Goal: Transaction & Acquisition: Purchase product/service

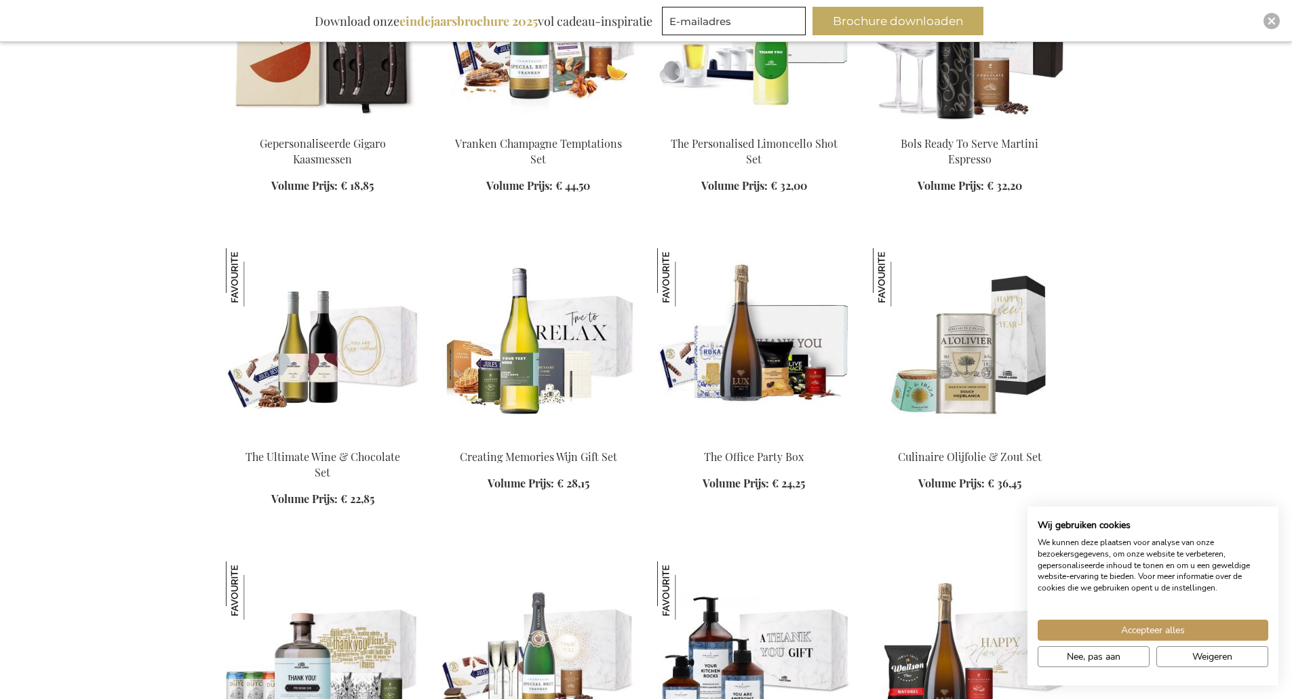
scroll to position [1085, 0]
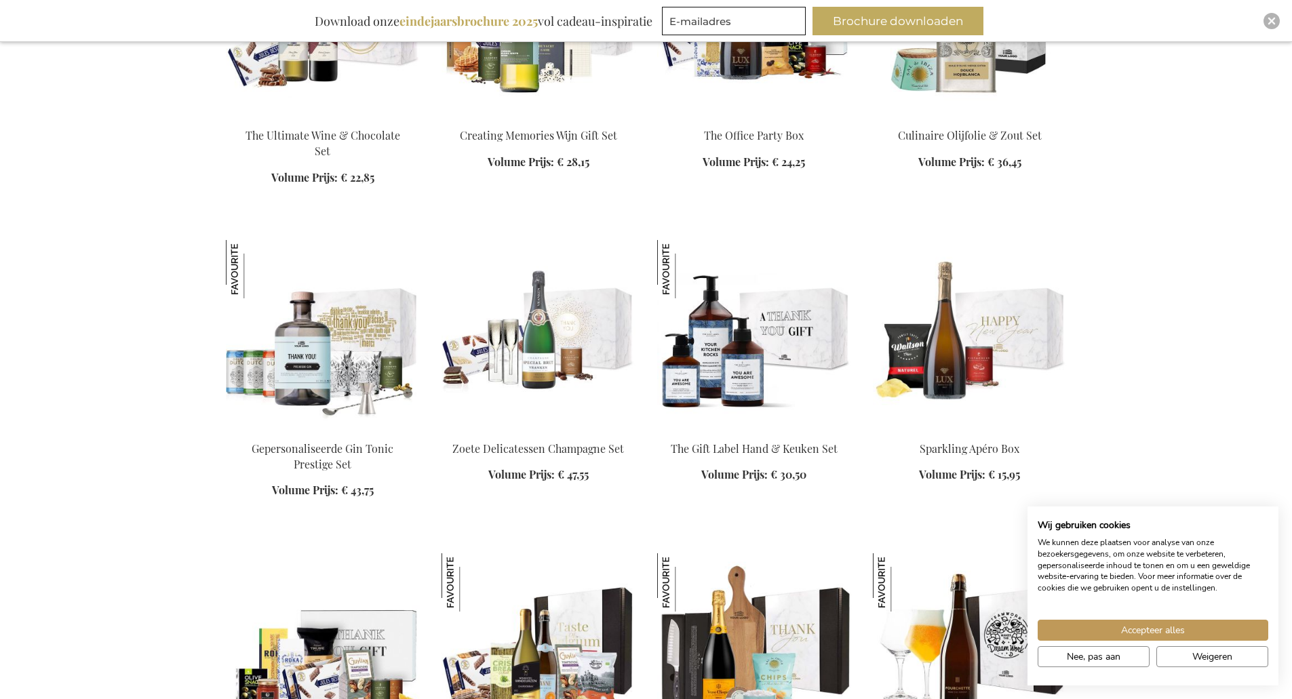
scroll to position [1424, 0]
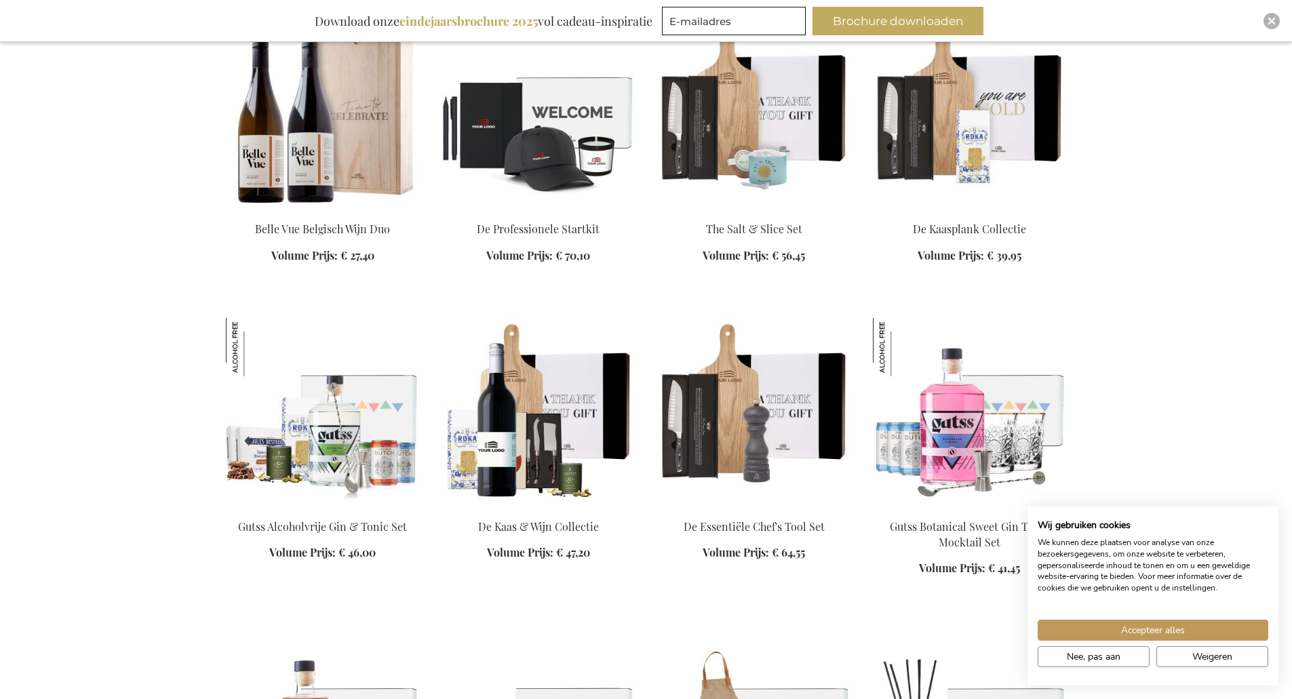
scroll to position [3188, 0]
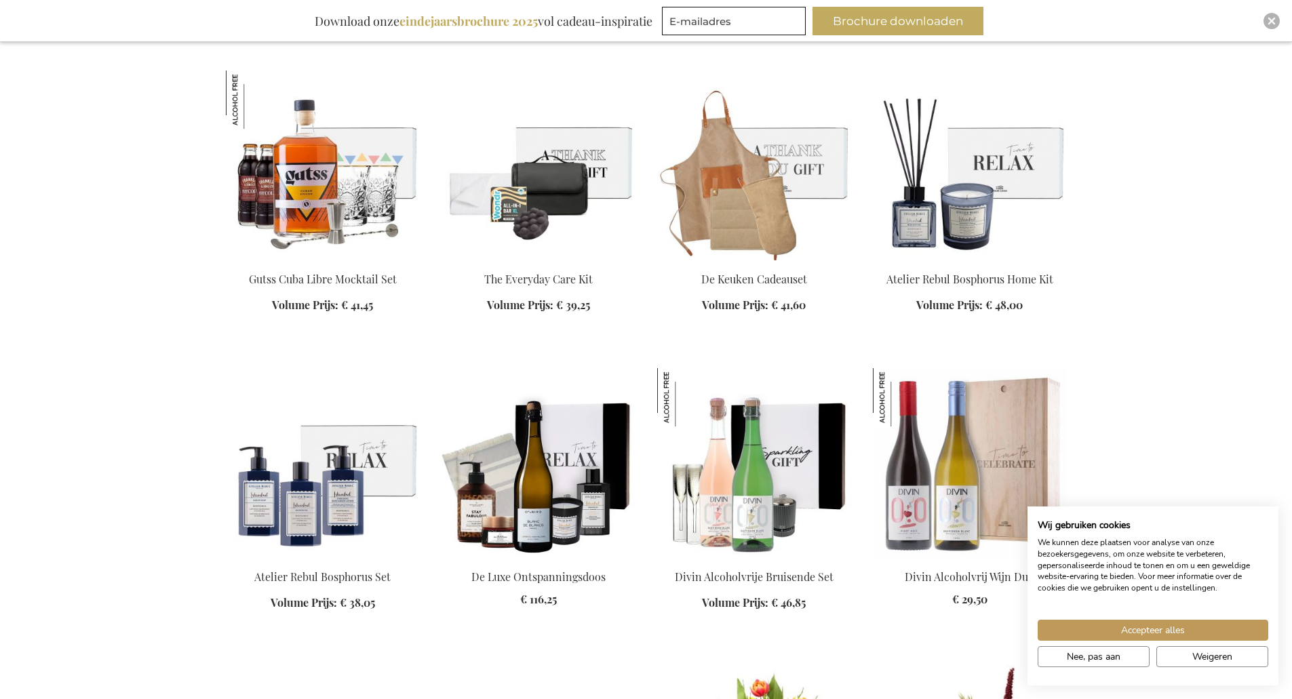
scroll to position [3663, 0]
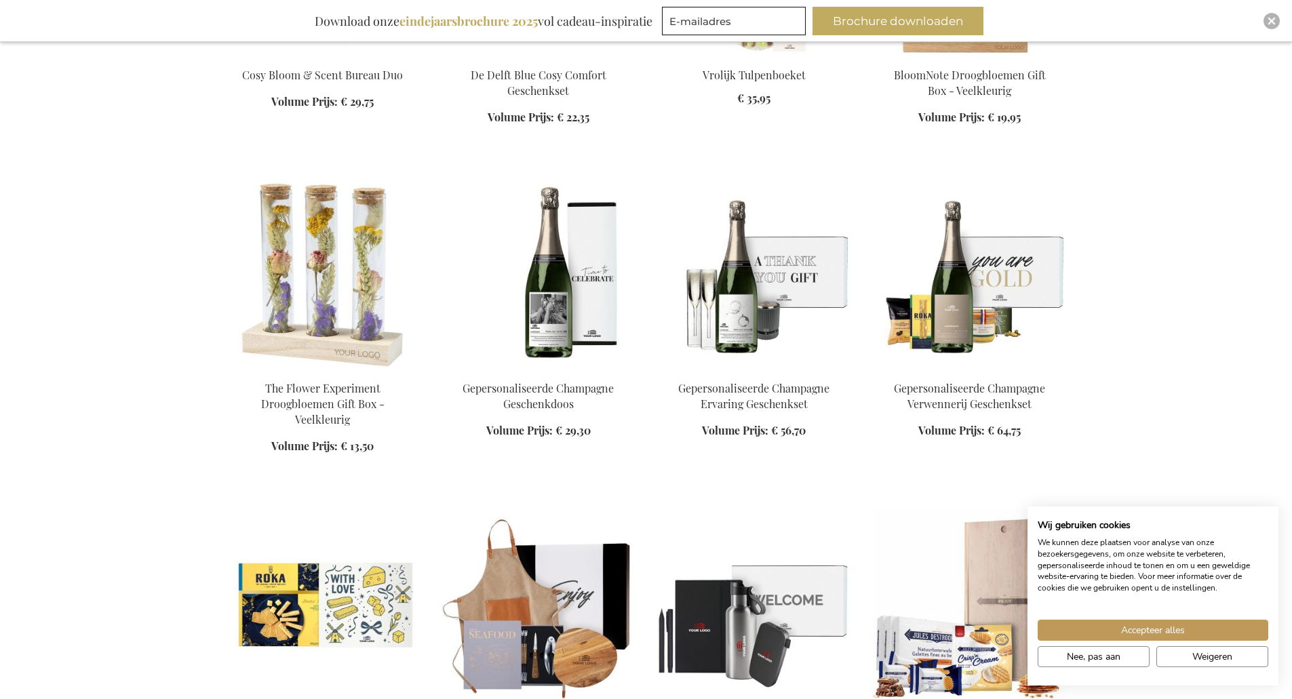
scroll to position [4544, 0]
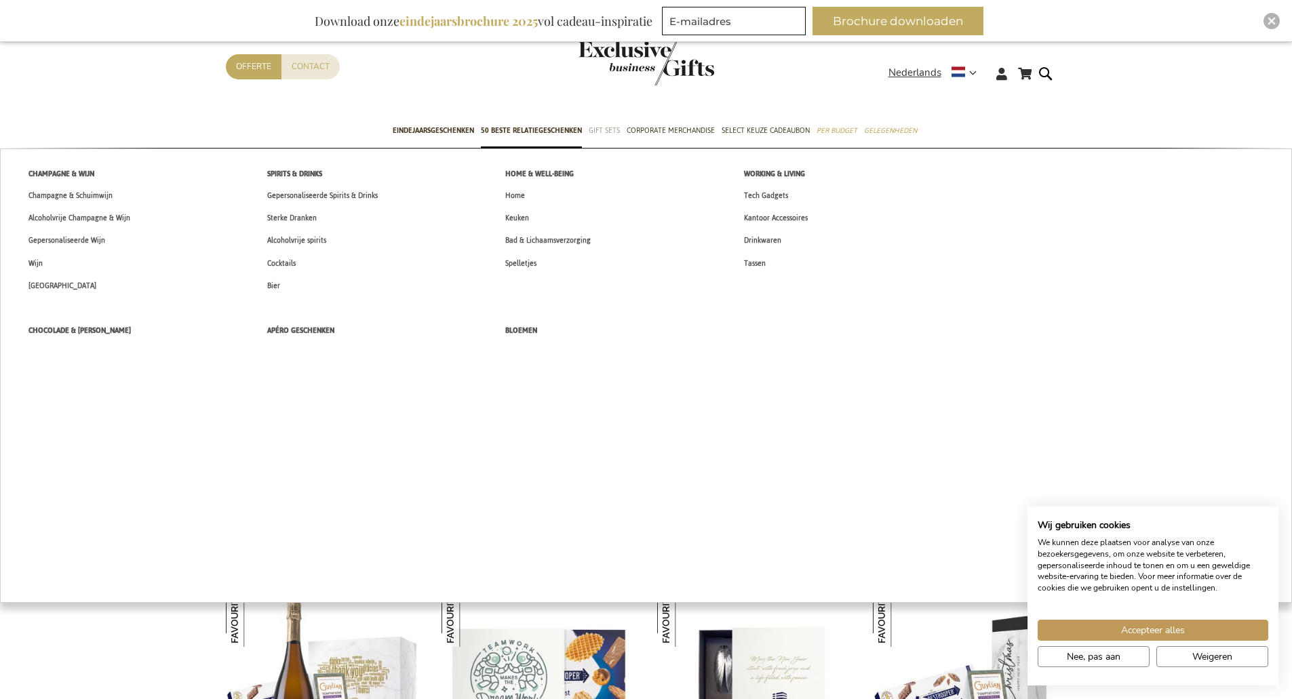
click at [596, 134] on span "Gift Sets" at bounding box center [604, 130] width 31 height 14
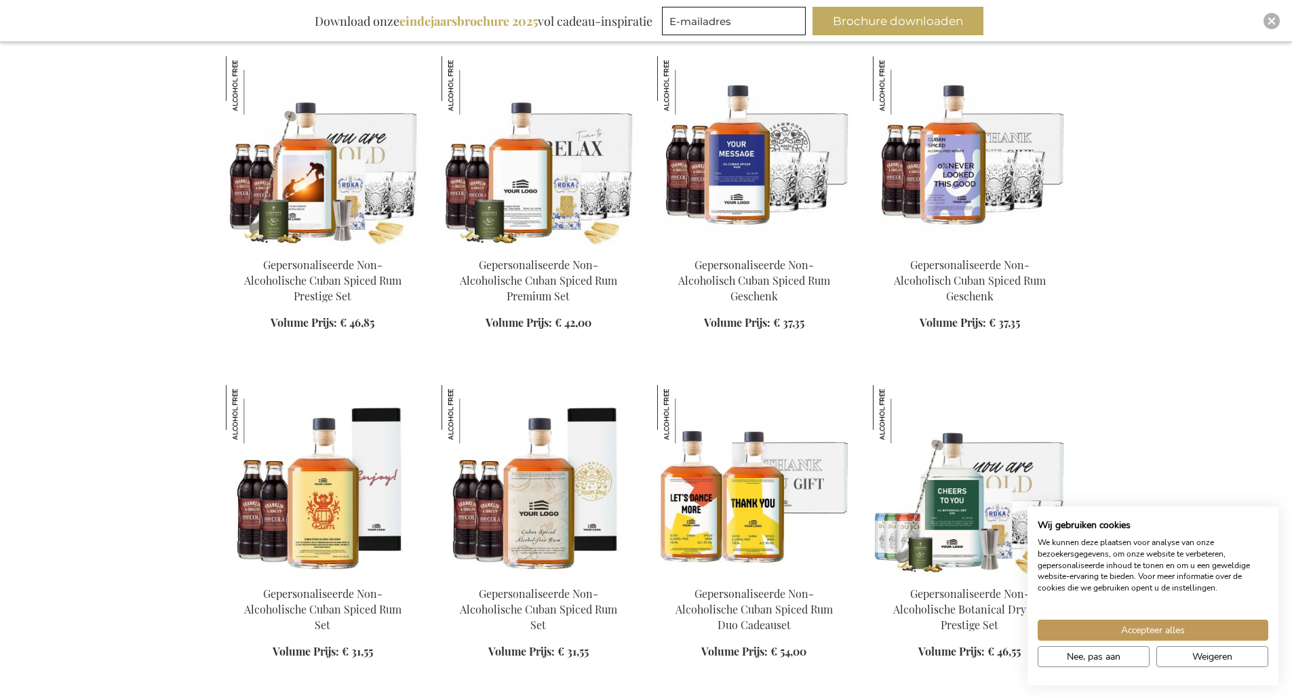
scroll to position [543, 0]
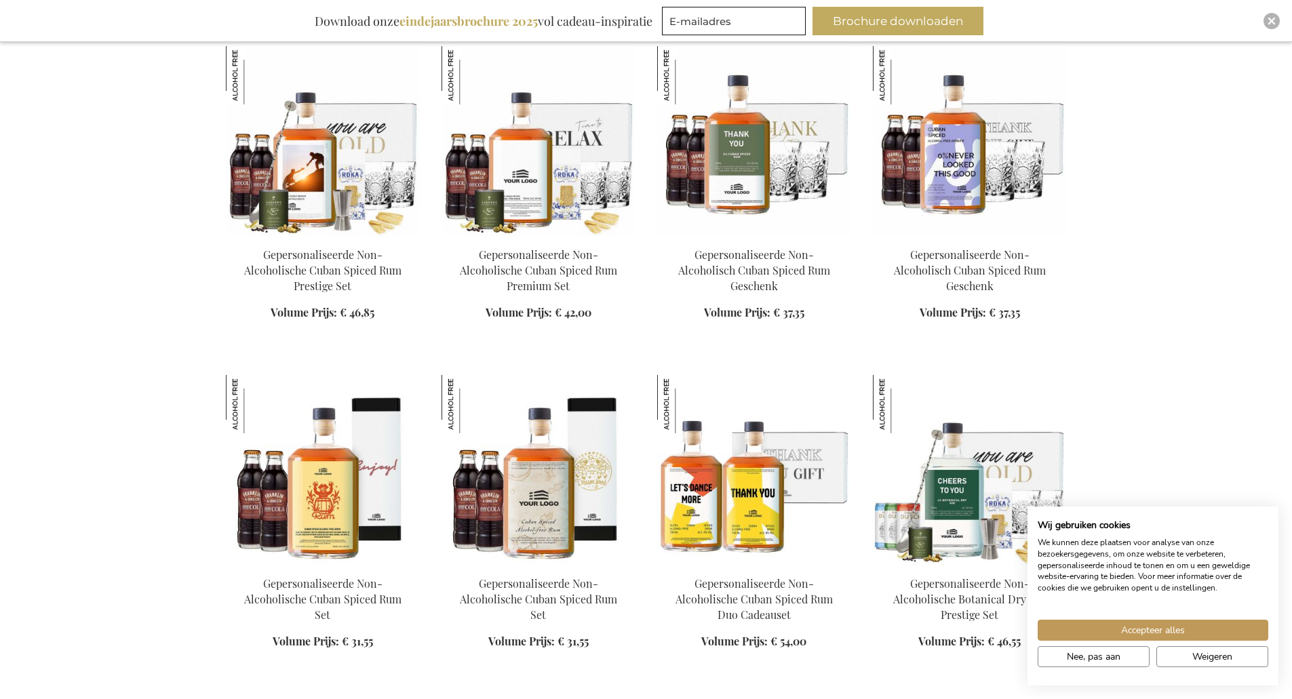
click at [727, 150] on img at bounding box center [754, 141] width 194 height 190
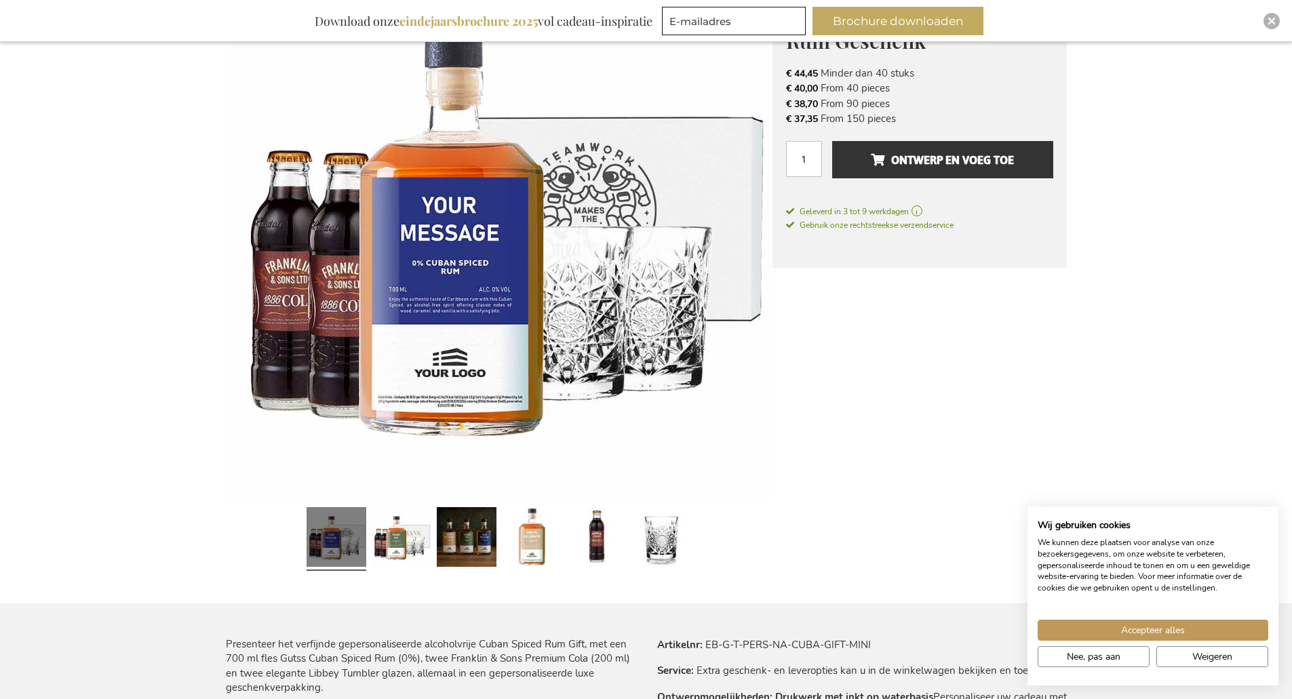
scroll to position [203, 0]
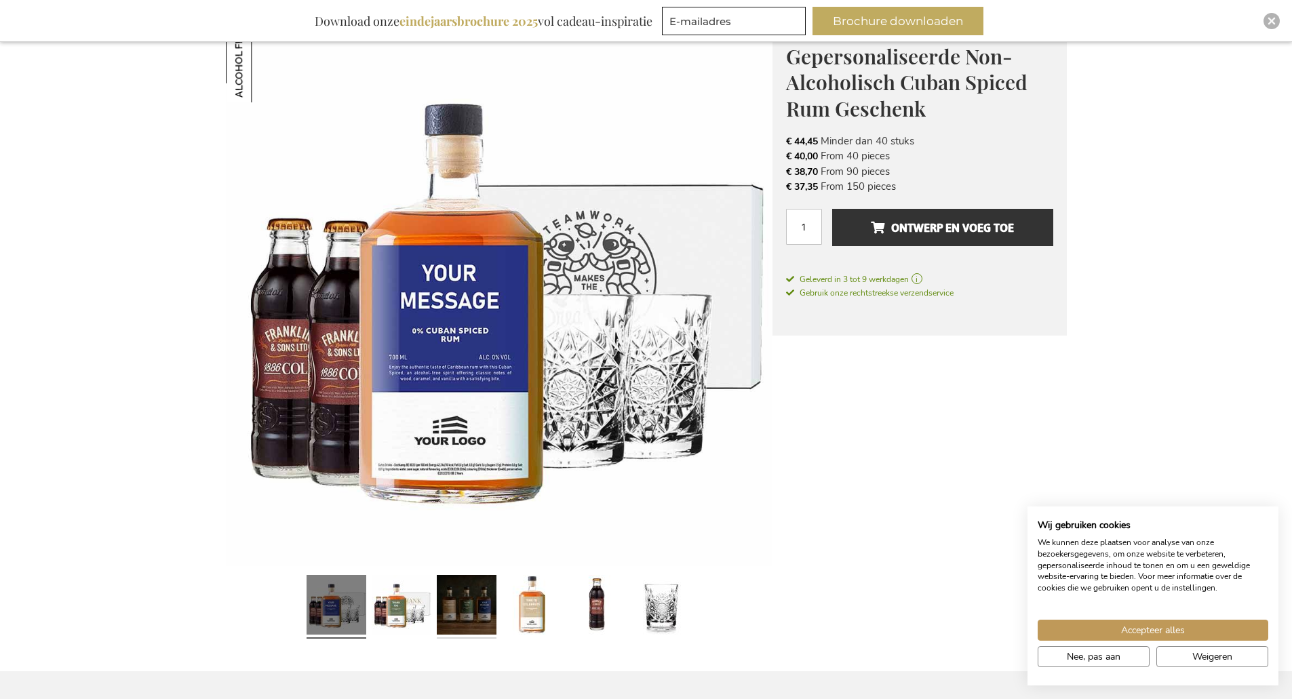
click at [464, 629] on link at bounding box center [467, 607] width 60 height 75
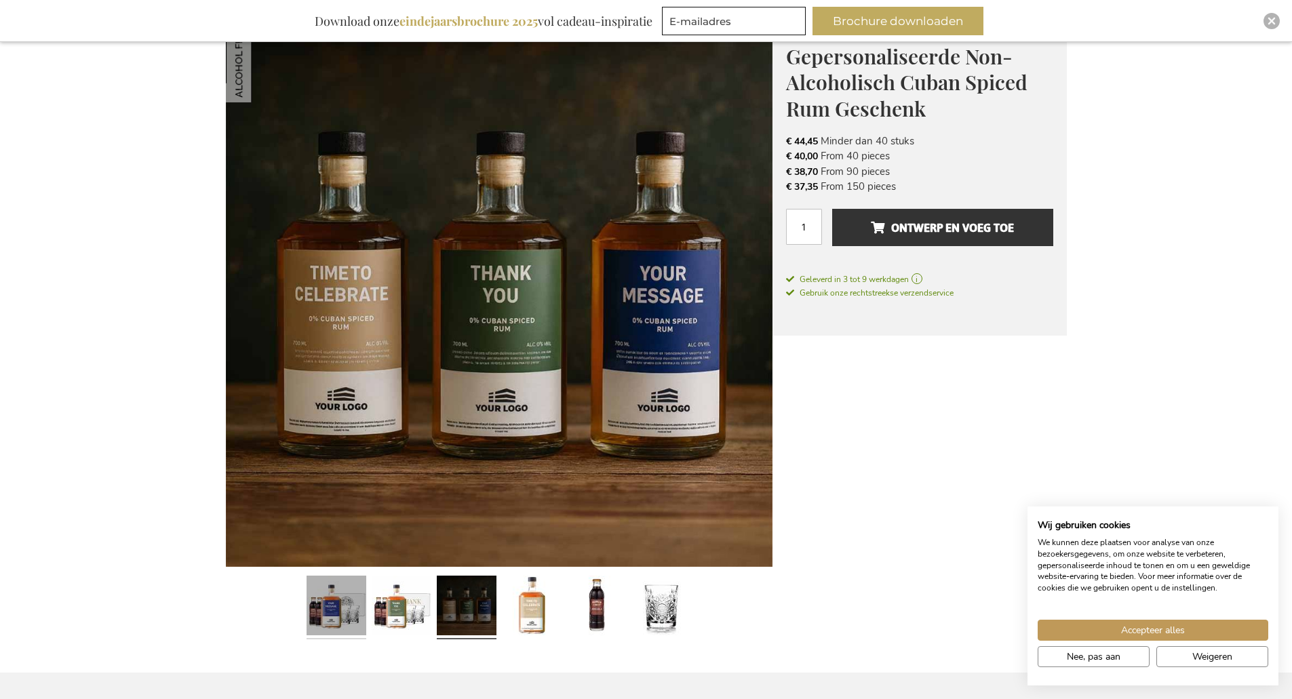
click at [318, 633] on link at bounding box center [337, 607] width 60 height 75
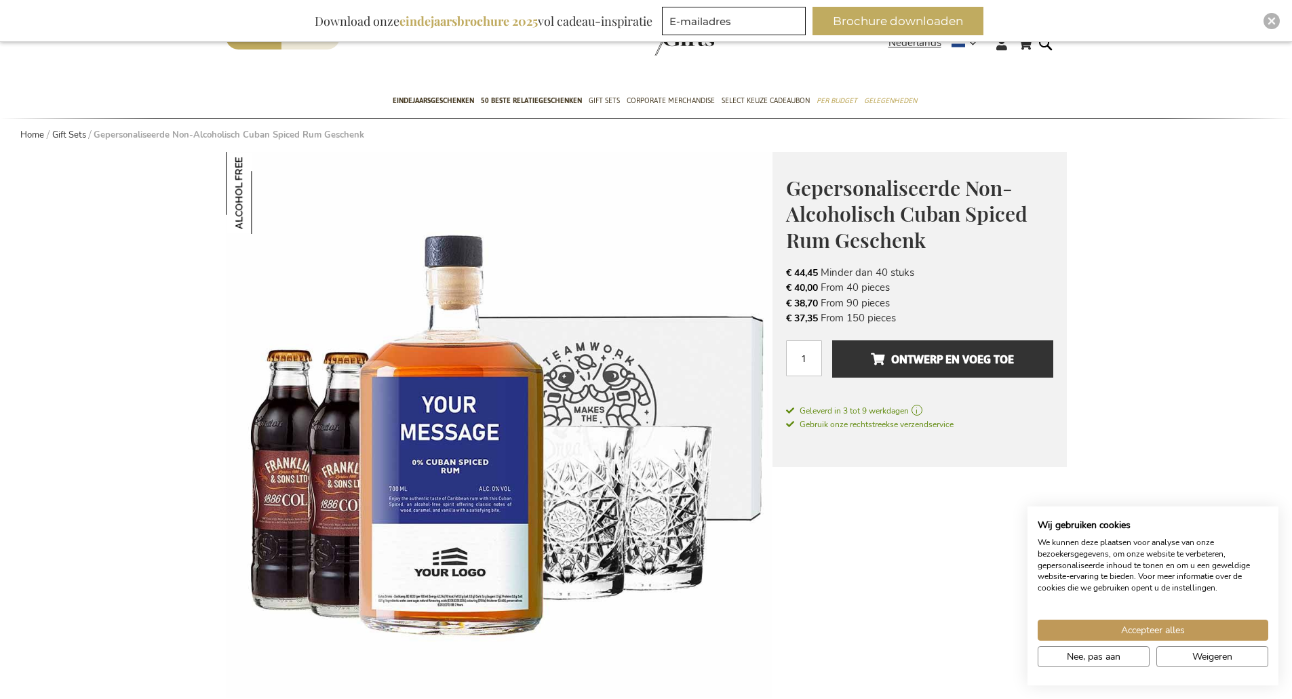
scroll to position [271, 0]
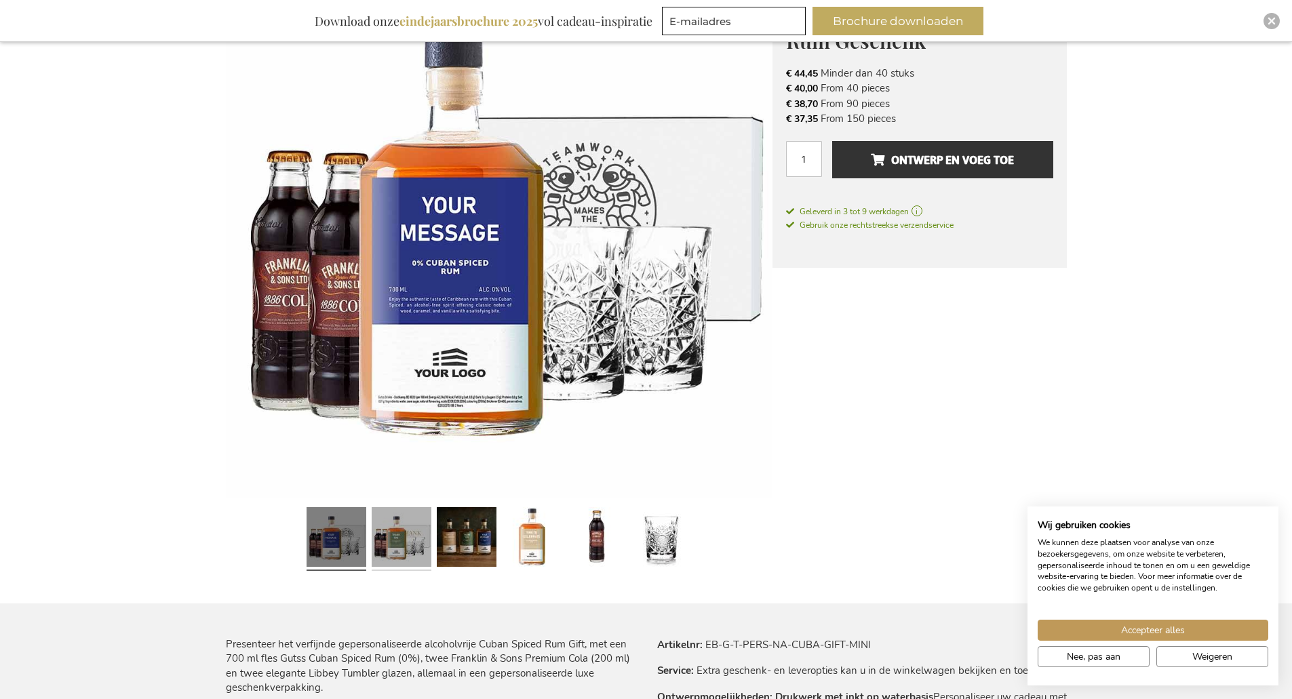
click at [414, 536] on link at bounding box center [402, 539] width 60 height 75
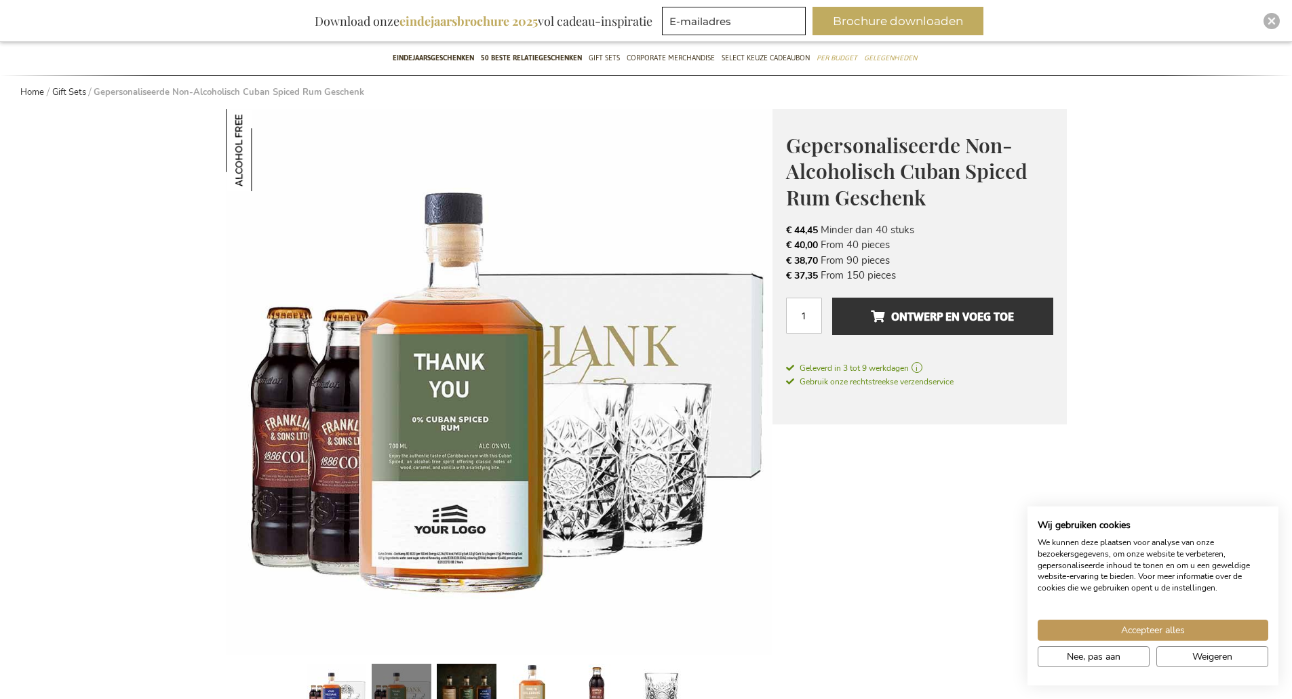
scroll to position [136, 0]
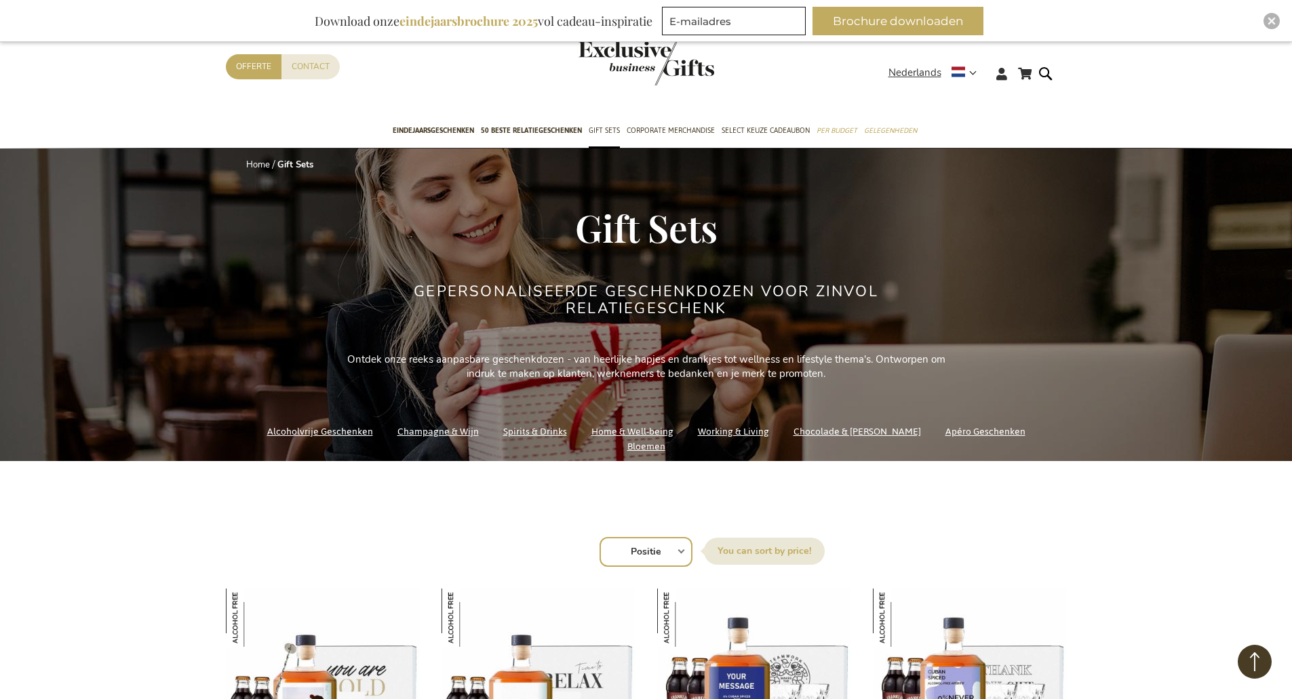
scroll to position [574, 0]
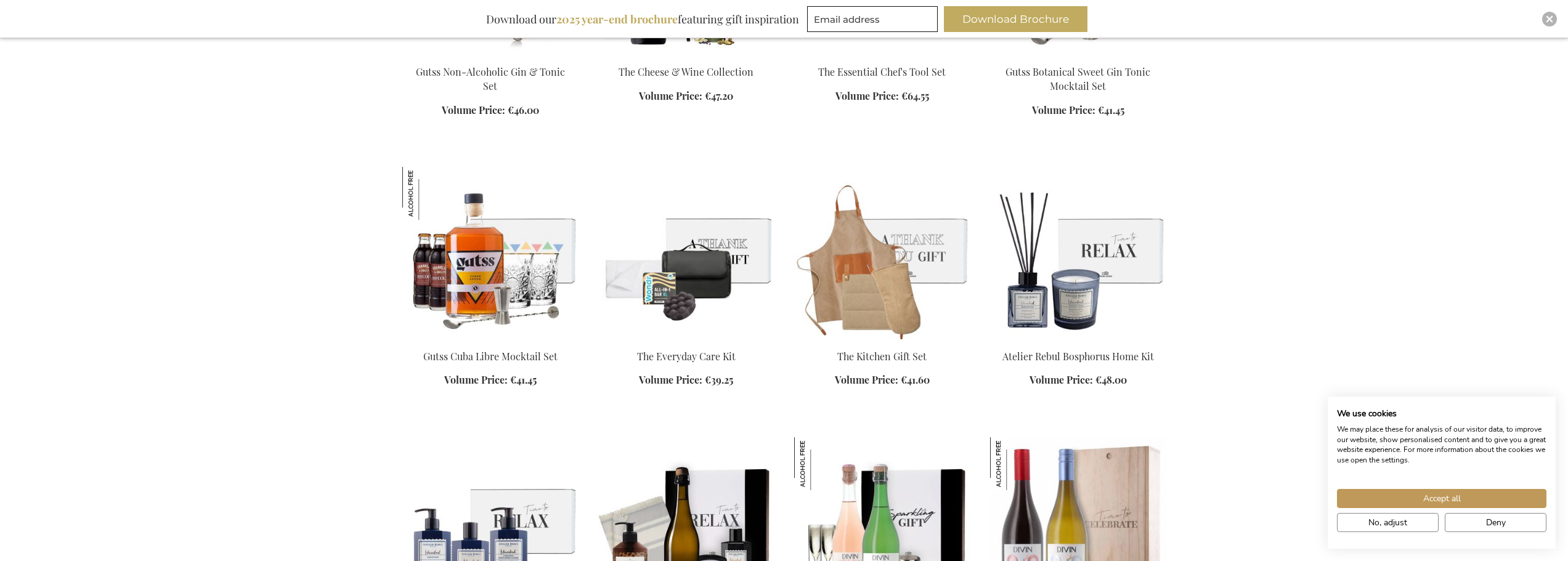
scroll to position [1231, 0]
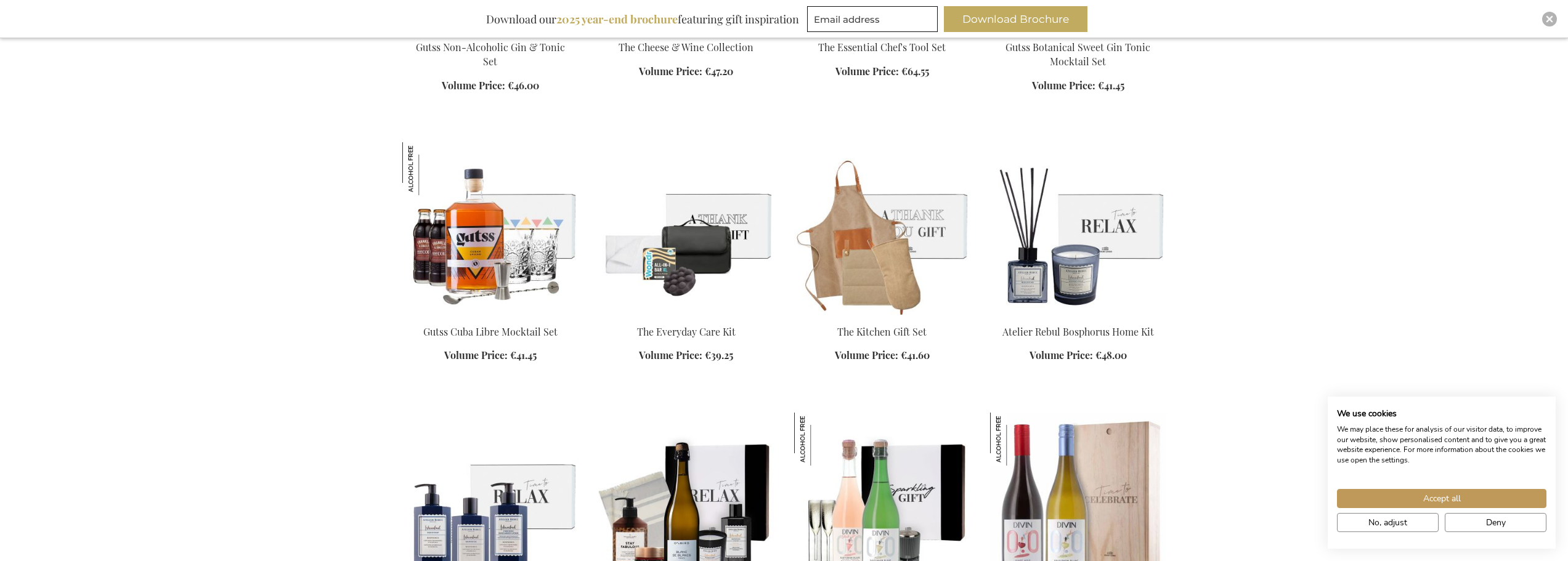
click at [713, 249] on img at bounding box center [687, 229] width 176 height 172
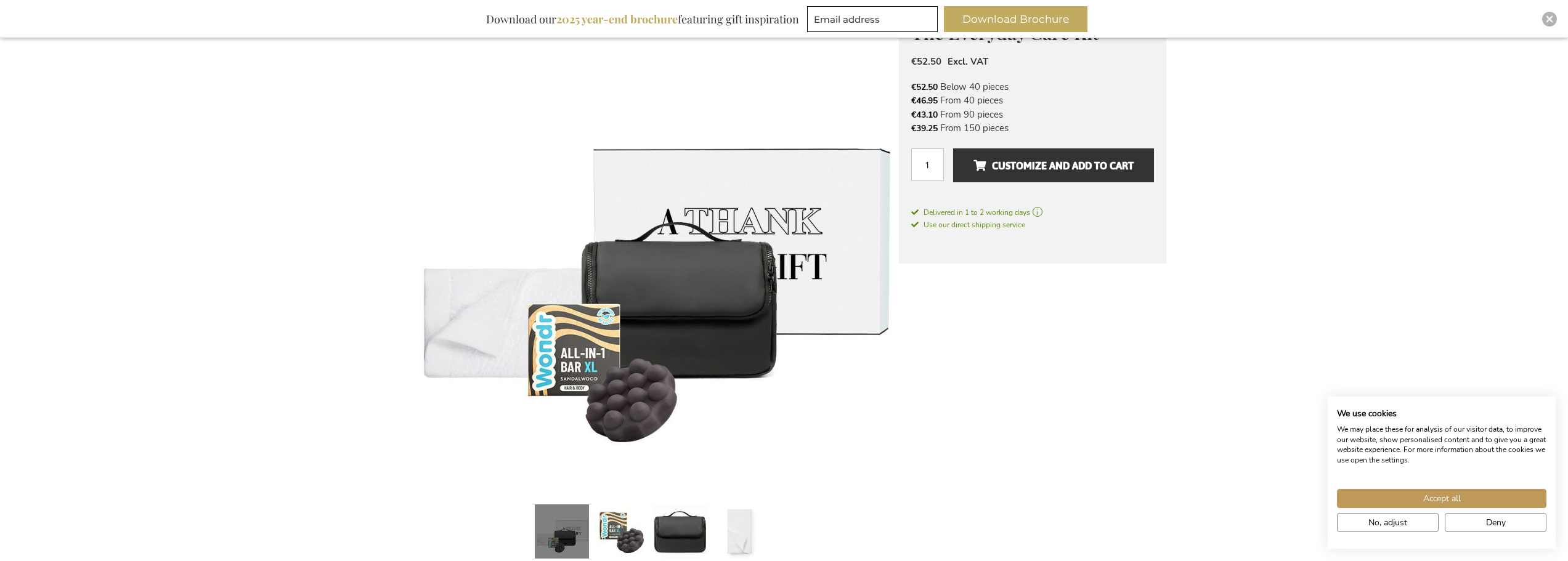
scroll to position [326, 0]
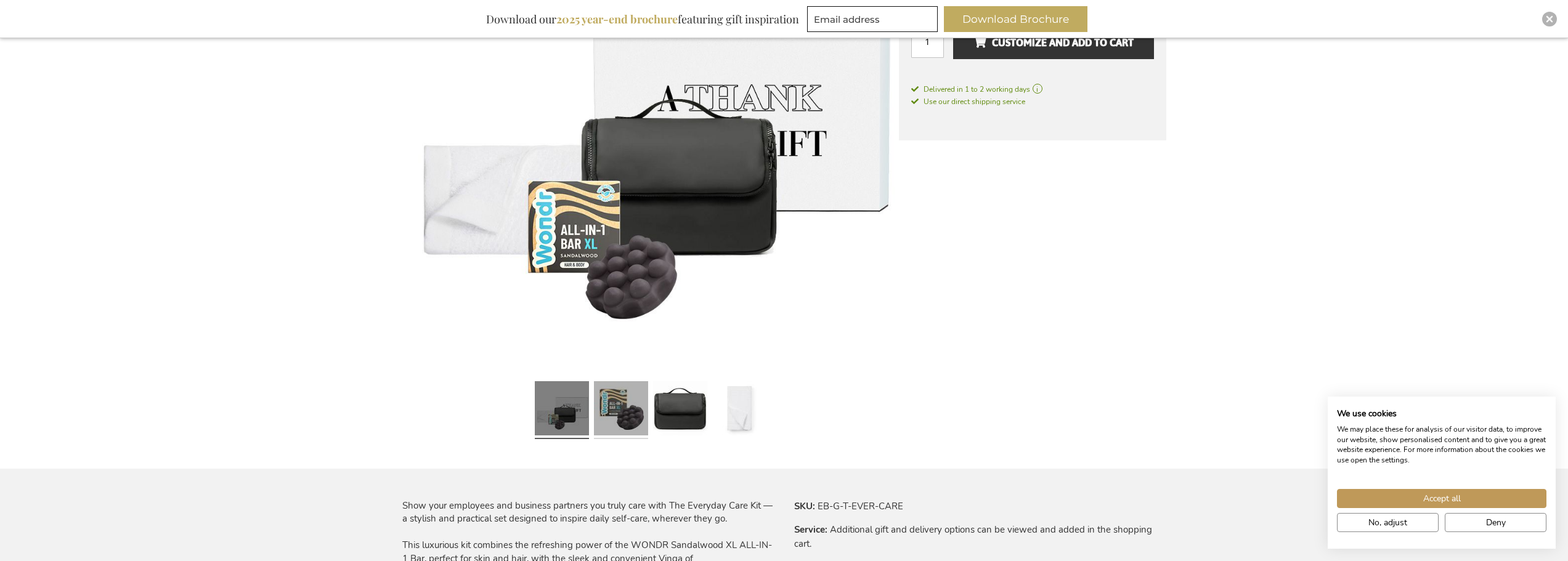
click at [621, 408] on link at bounding box center [621, 409] width 55 height 68
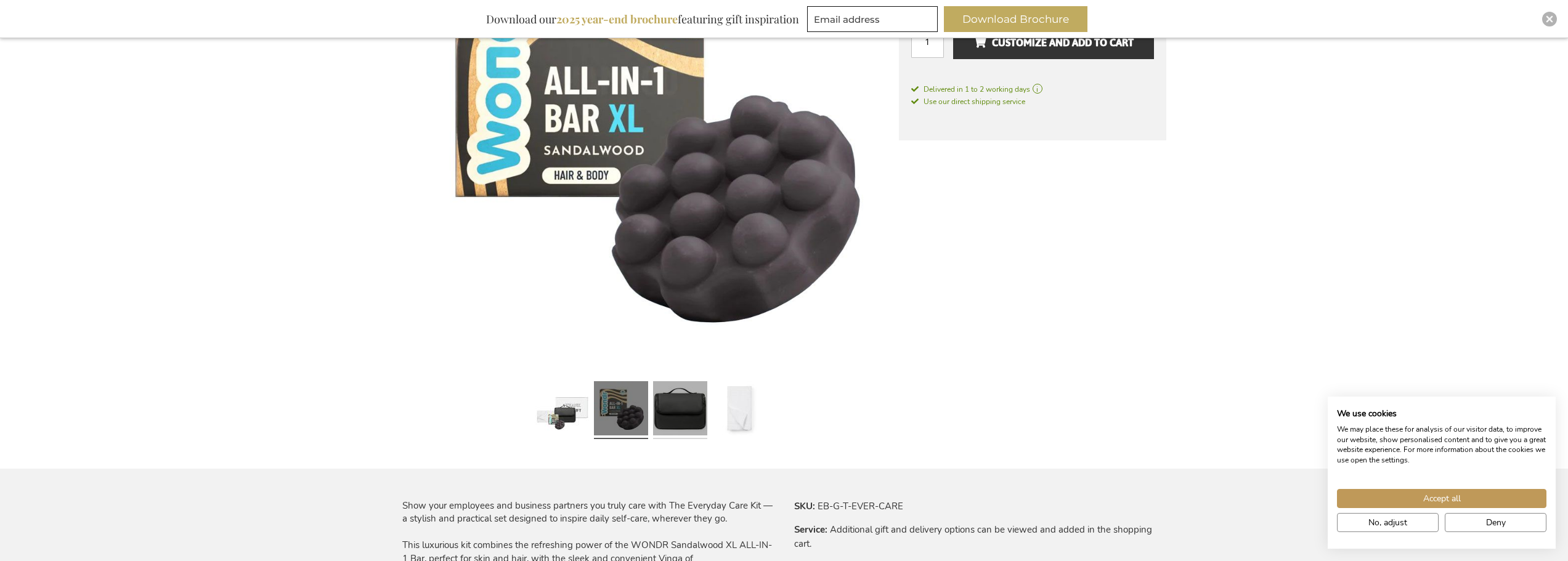
click at [674, 412] on link at bounding box center [680, 409] width 55 height 68
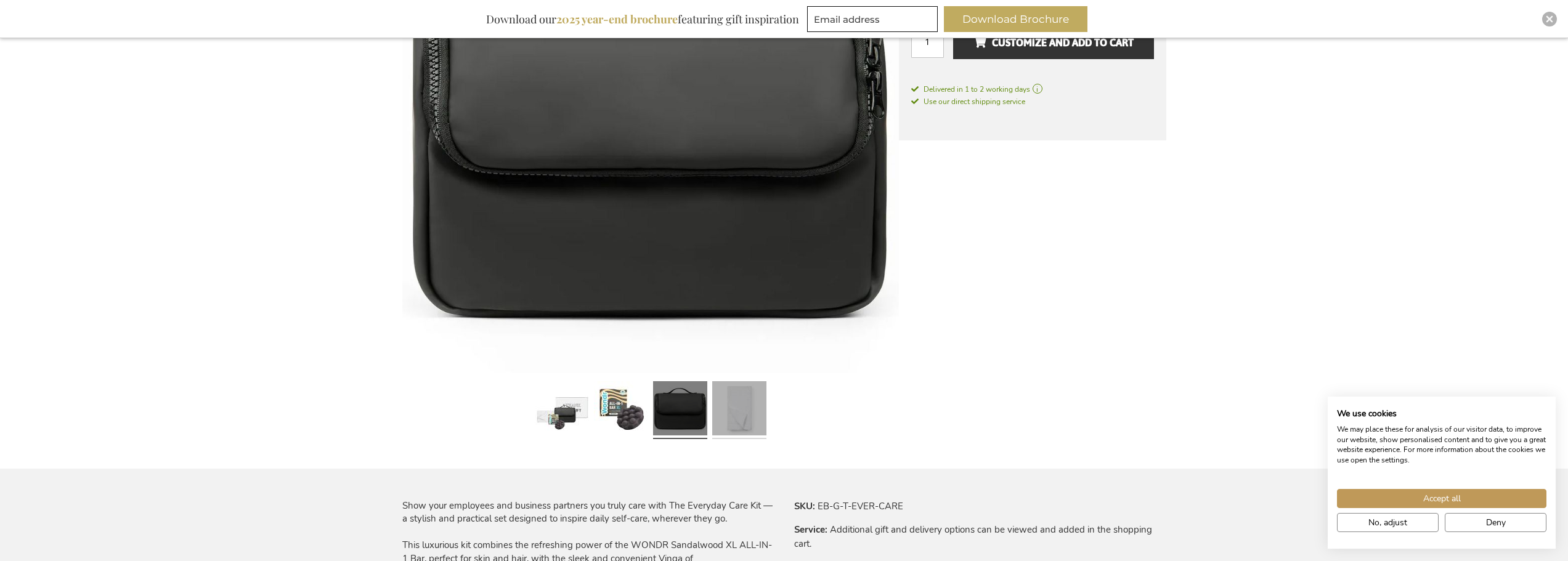
click at [717, 410] on link at bounding box center [739, 409] width 55 height 68
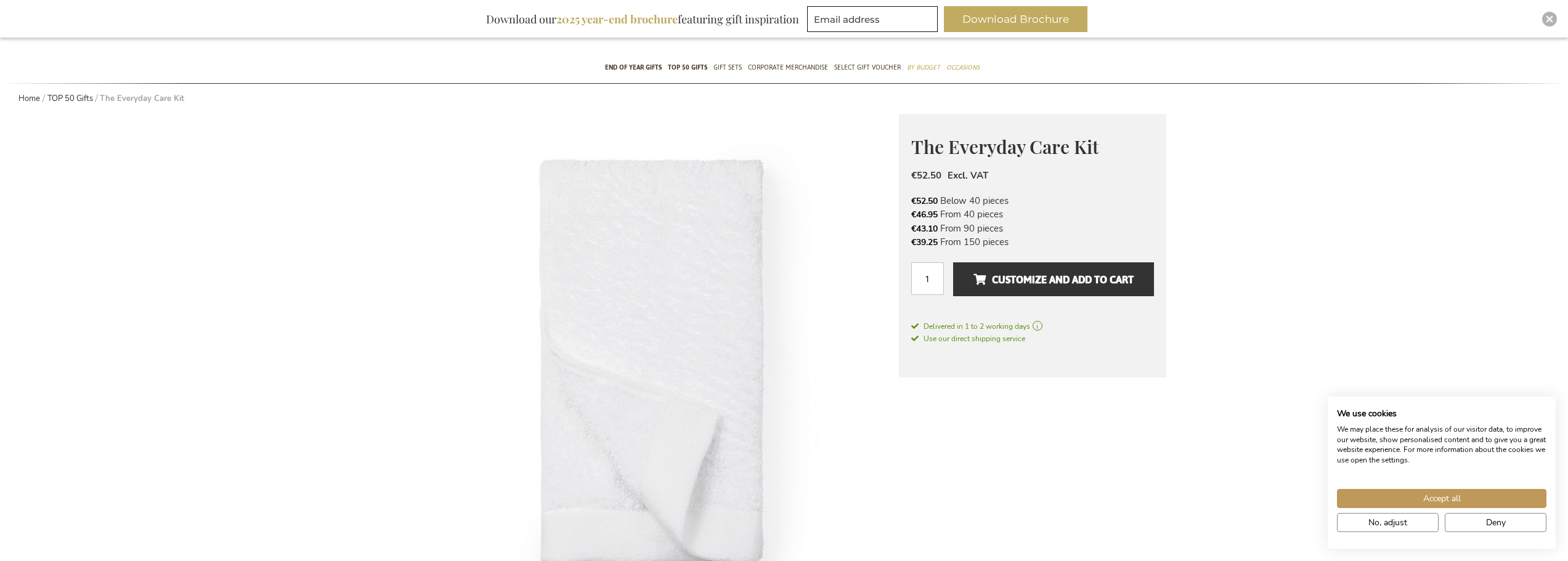
scroll to position [80, 0]
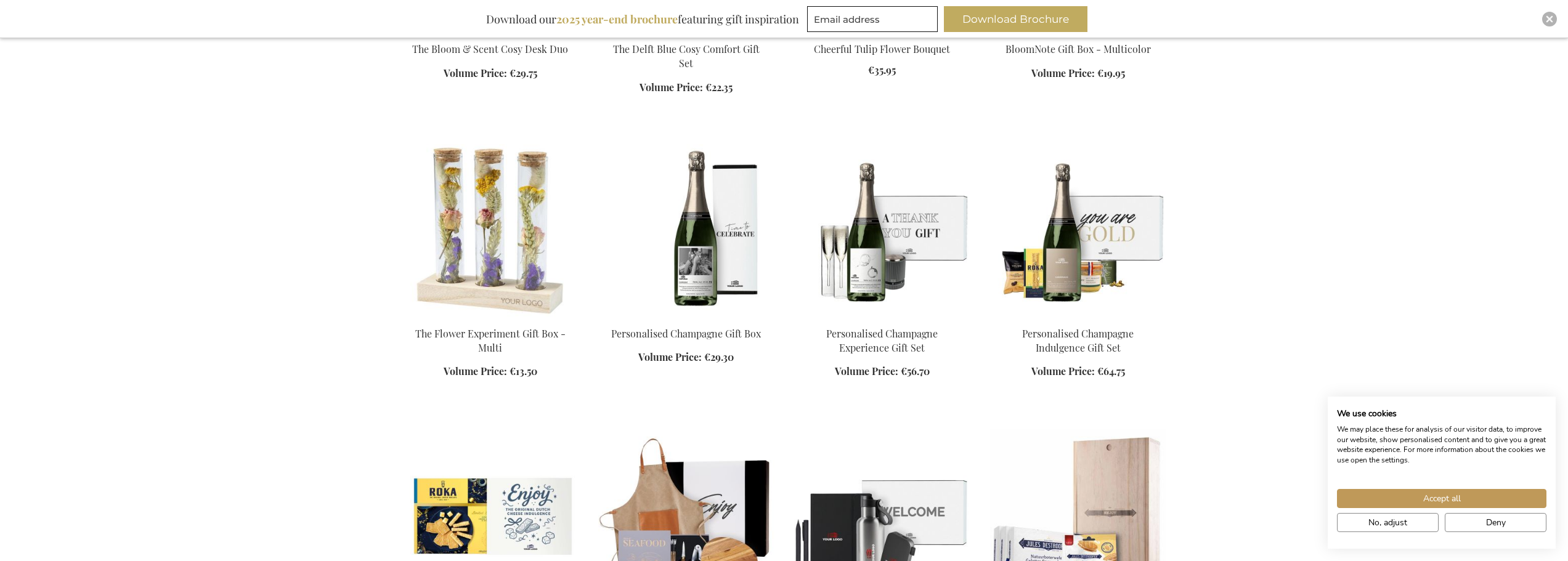
scroll to position [1396, 0]
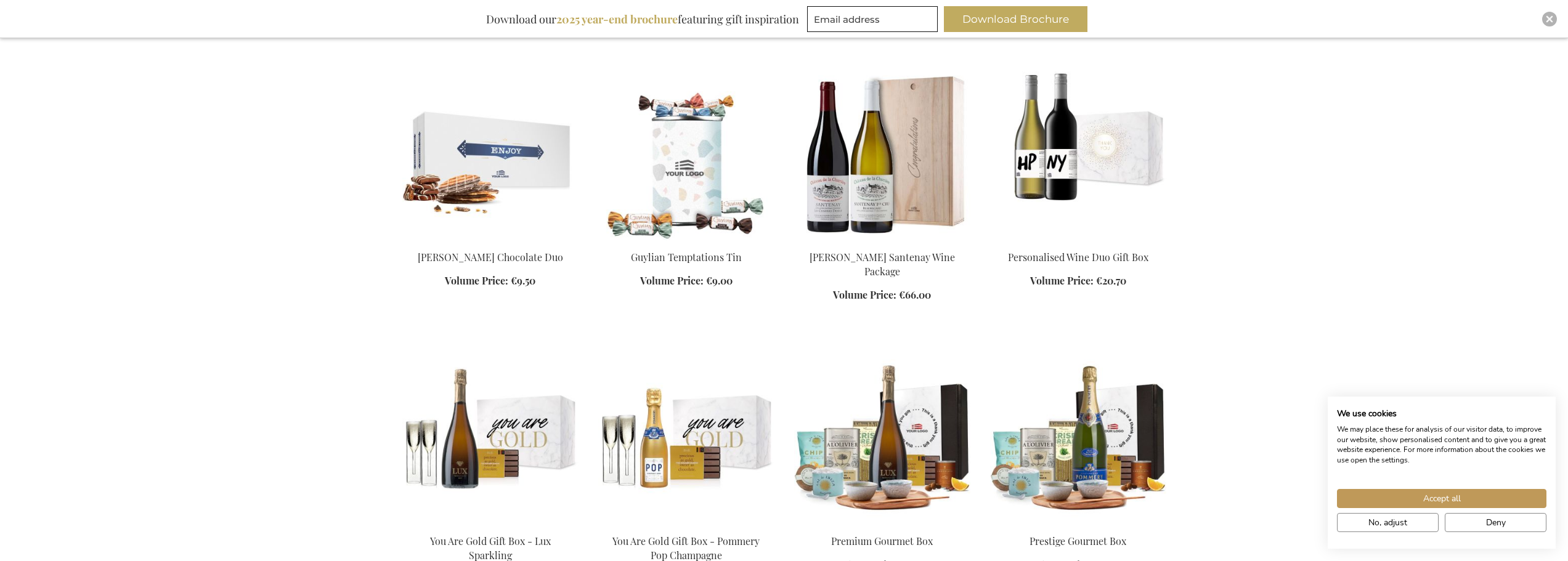
scroll to position [2073, 0]
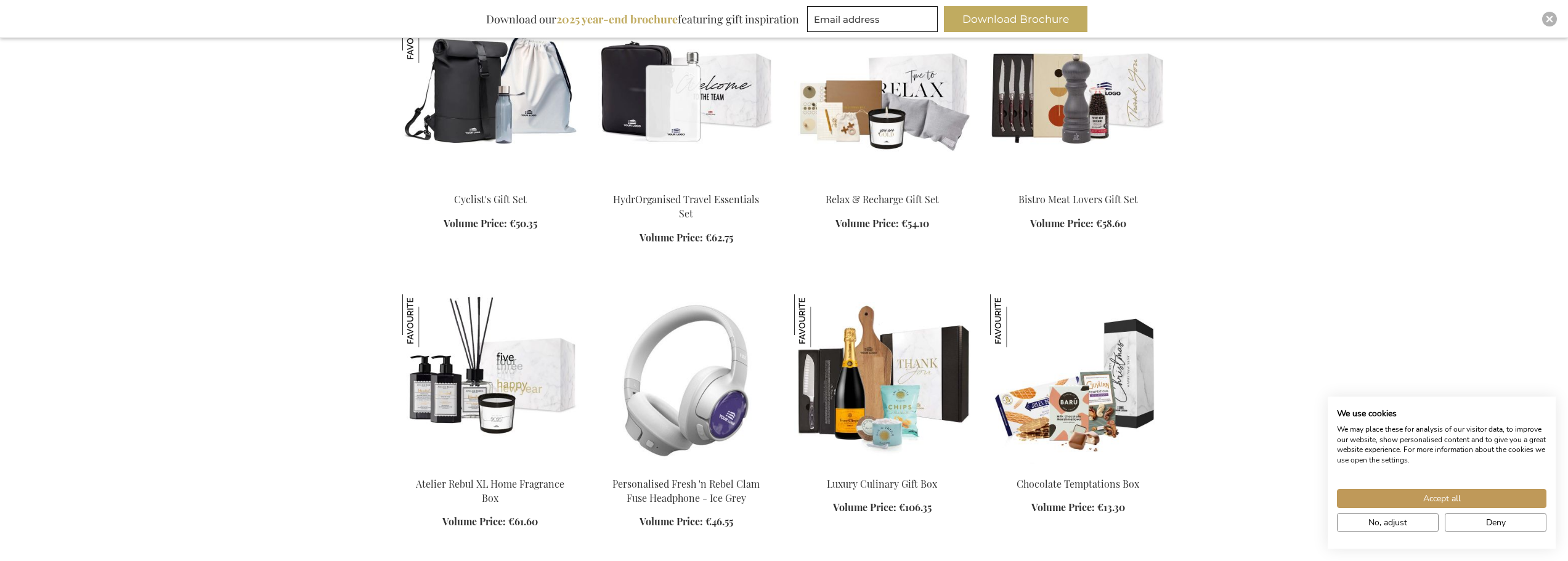
scroll to position [2874, 0]
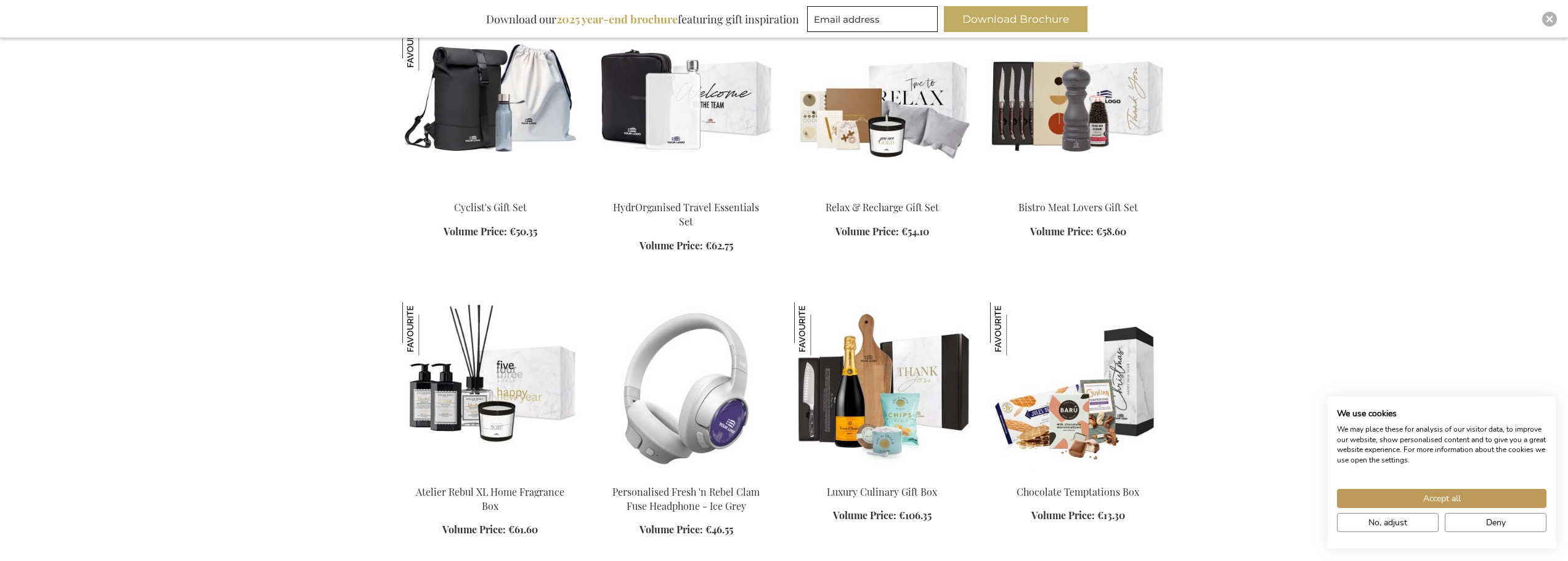
scroll to position [2690, 0]
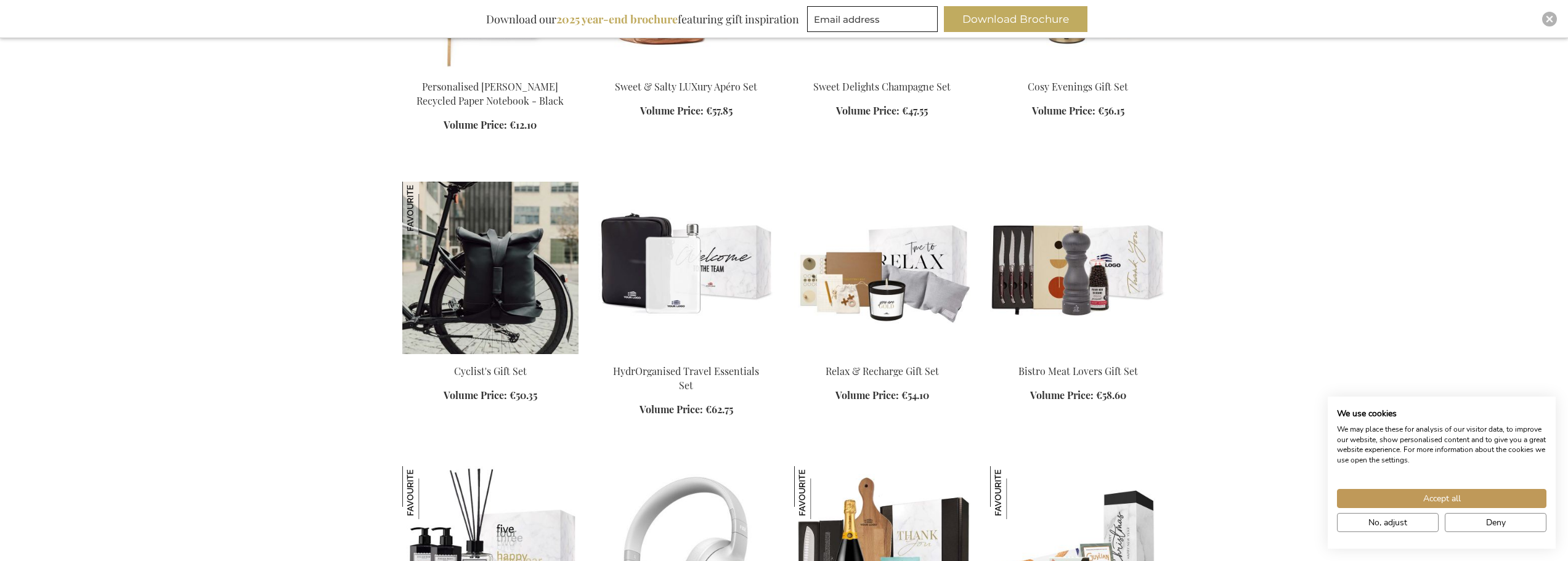
click at [470, 261] on img at bounding box center [491, 268] width 176 height 172
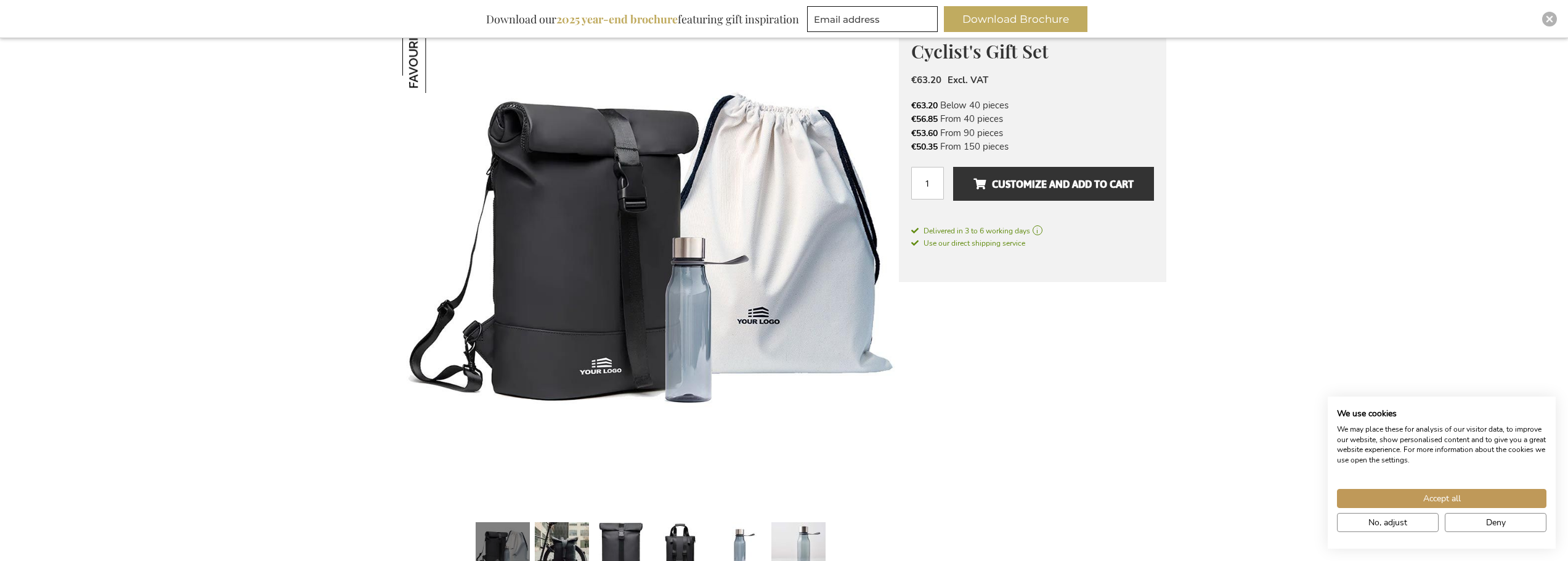
scroll to position [431, 0]
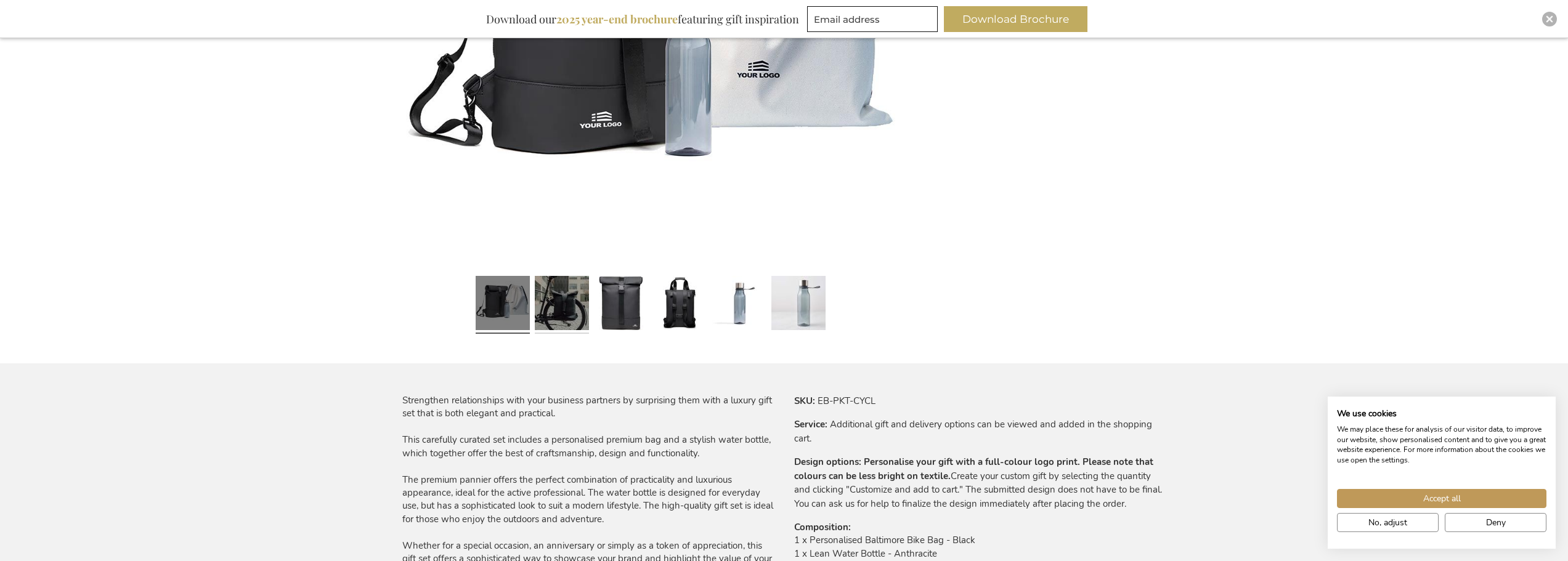
click at [563, 290] on link at bounding box center [562, 304] width 55 height 68
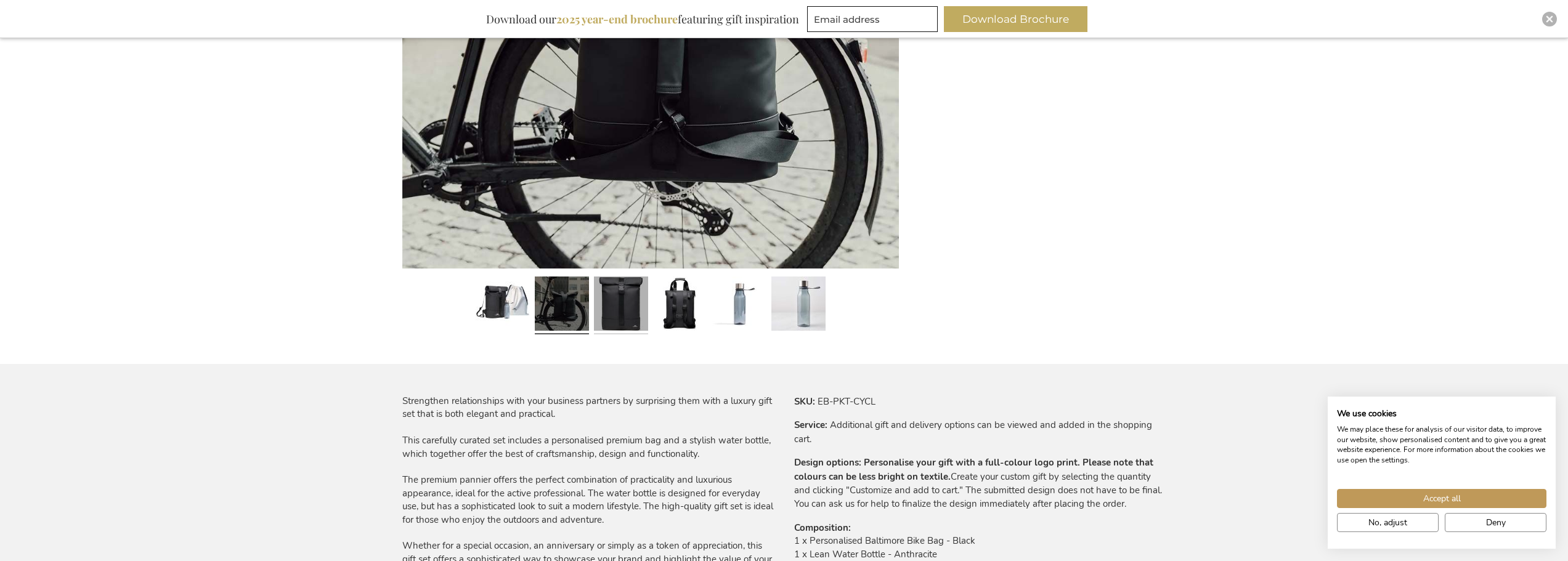
click at [630, 311] on link at bounding box center [621, 305] width 55 height 68
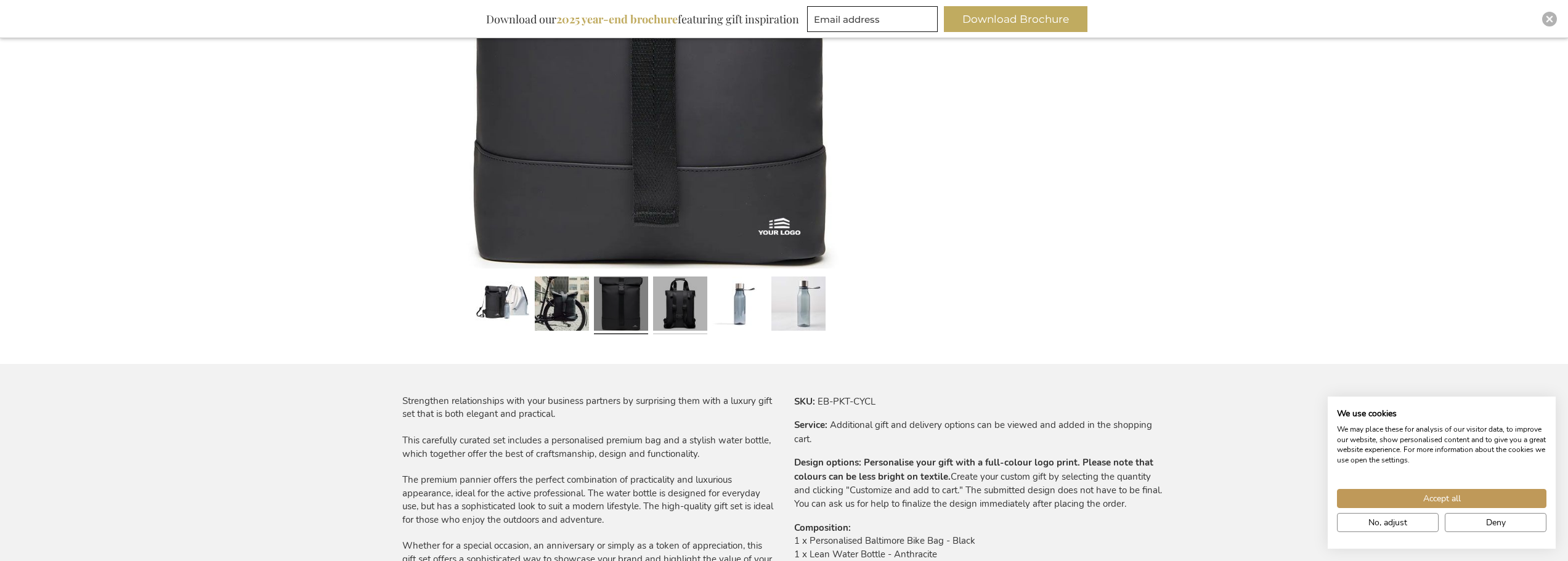
click at [681, 306] on link at bounding box center [680, 305] width 55 height 68
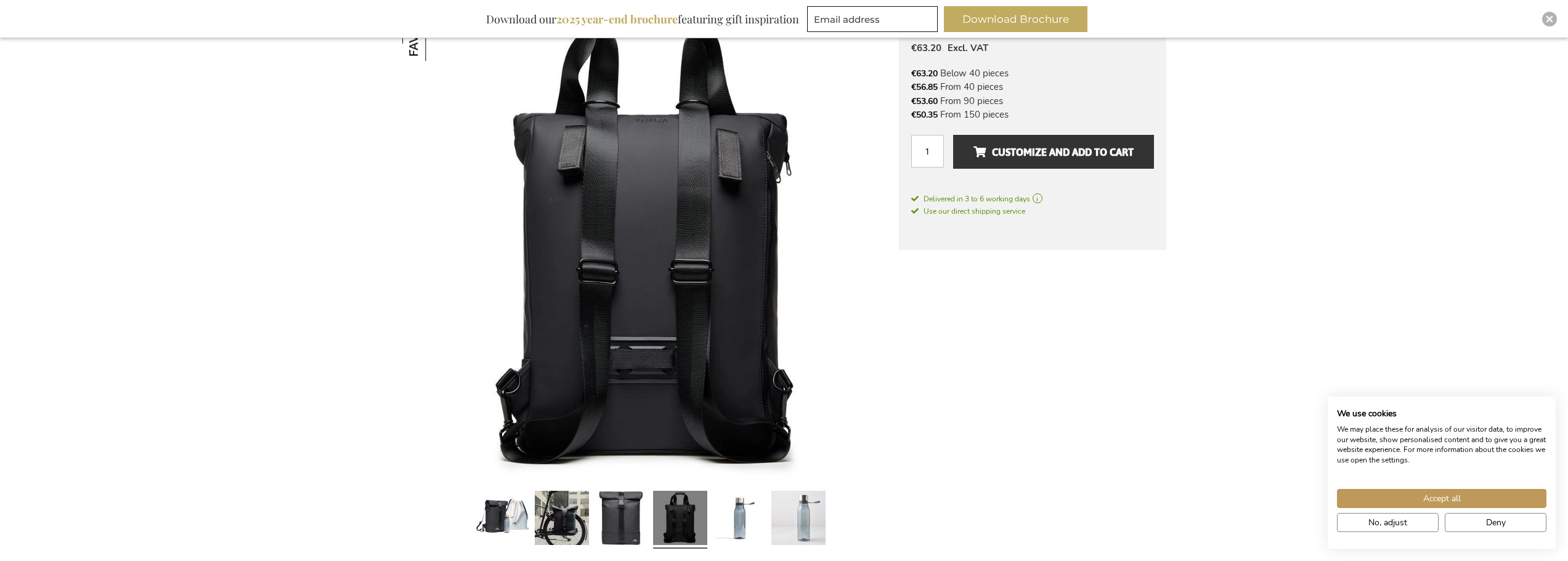
scroll to position [246, 0]
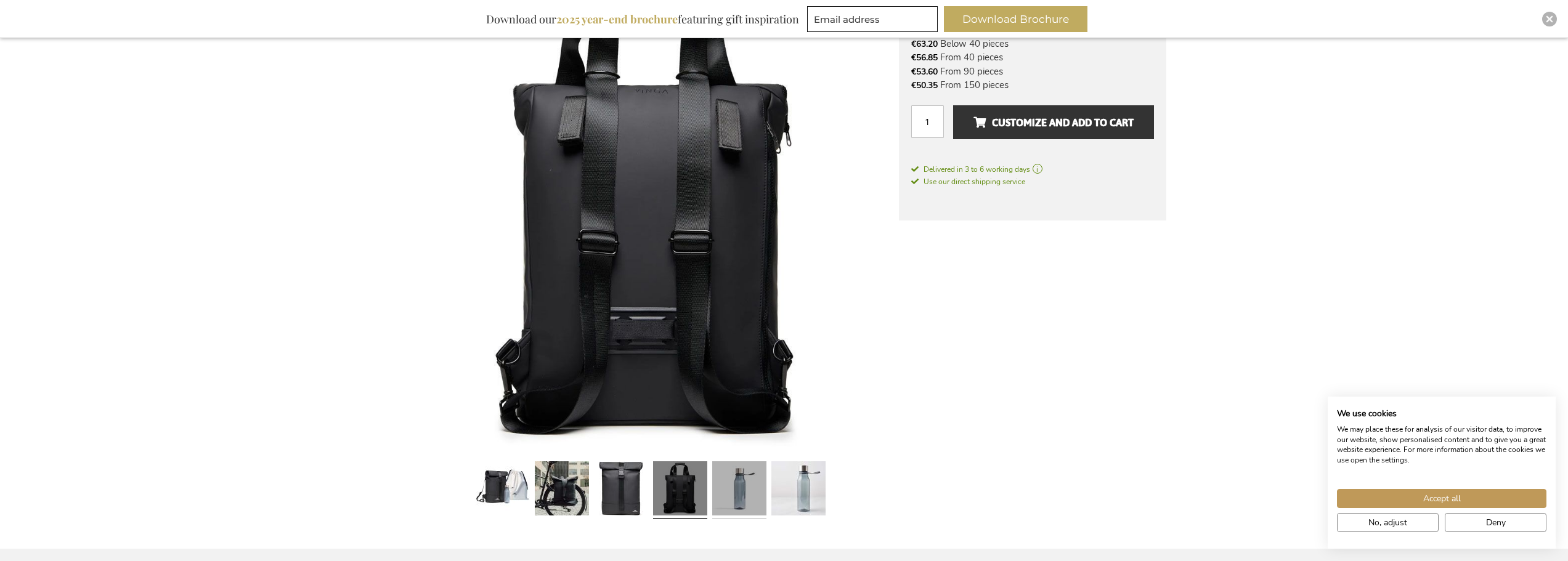
click at [736, 472] on link at bounding box center [739, 490] width 55 height 68
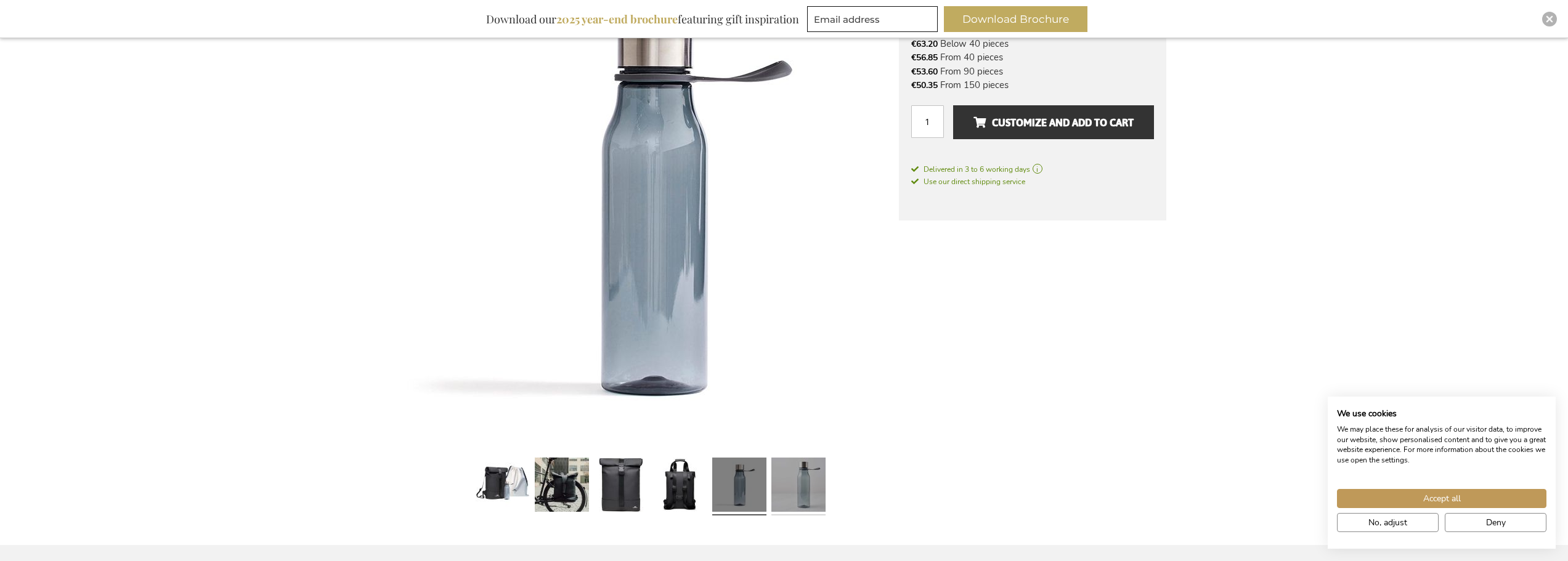
click at [793, 471] on link at bounding box center [799, 487] width 55 height 68
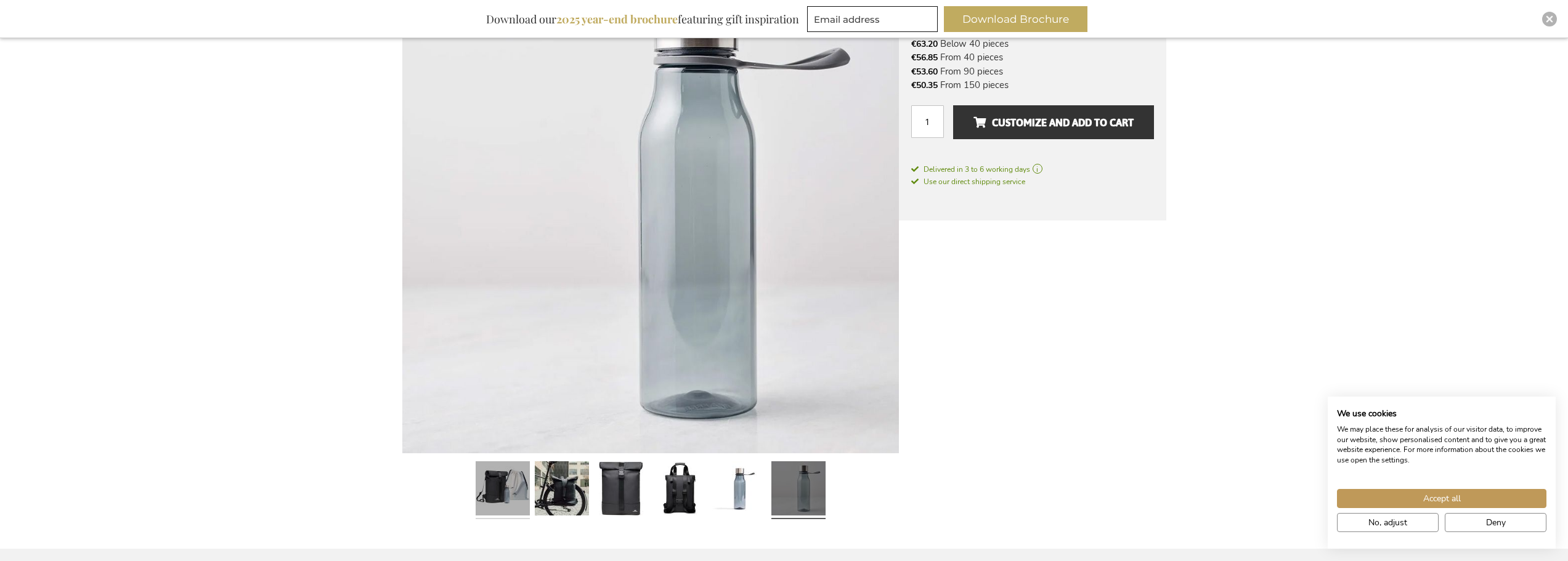
click at [506, 494] on link at bounding box center [503, 490] width 55 height 68
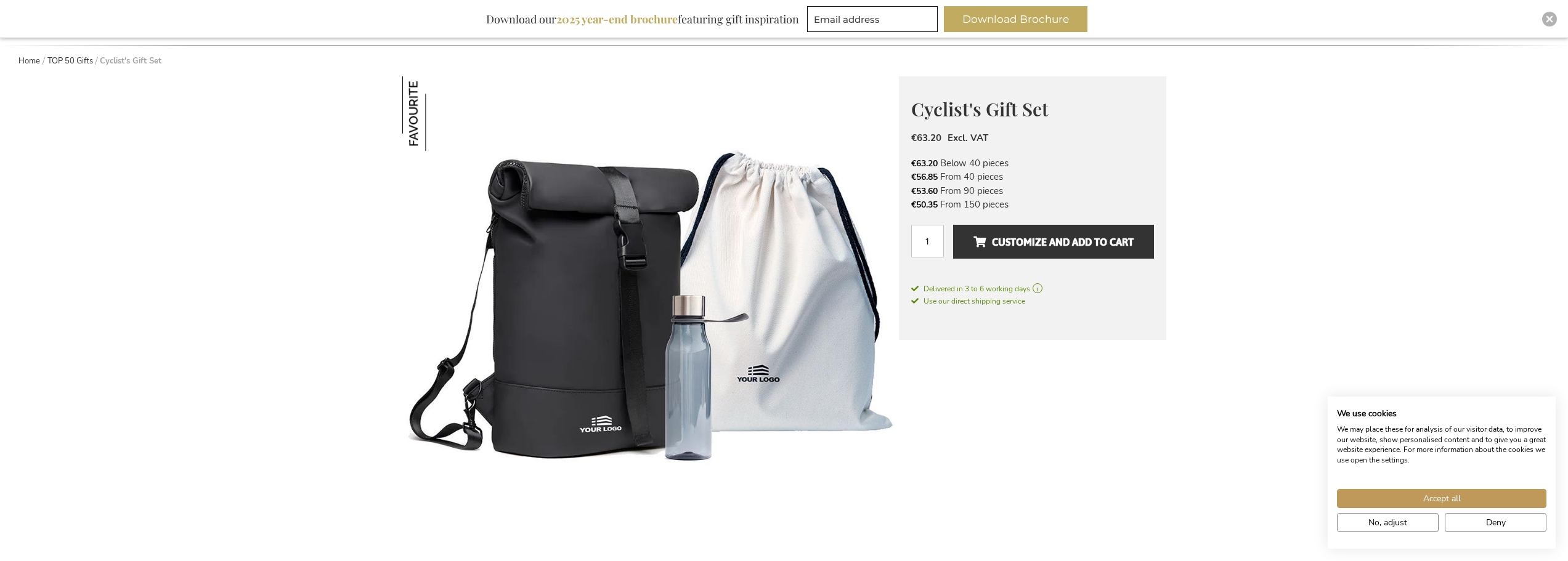
scroll to position [123, 0]
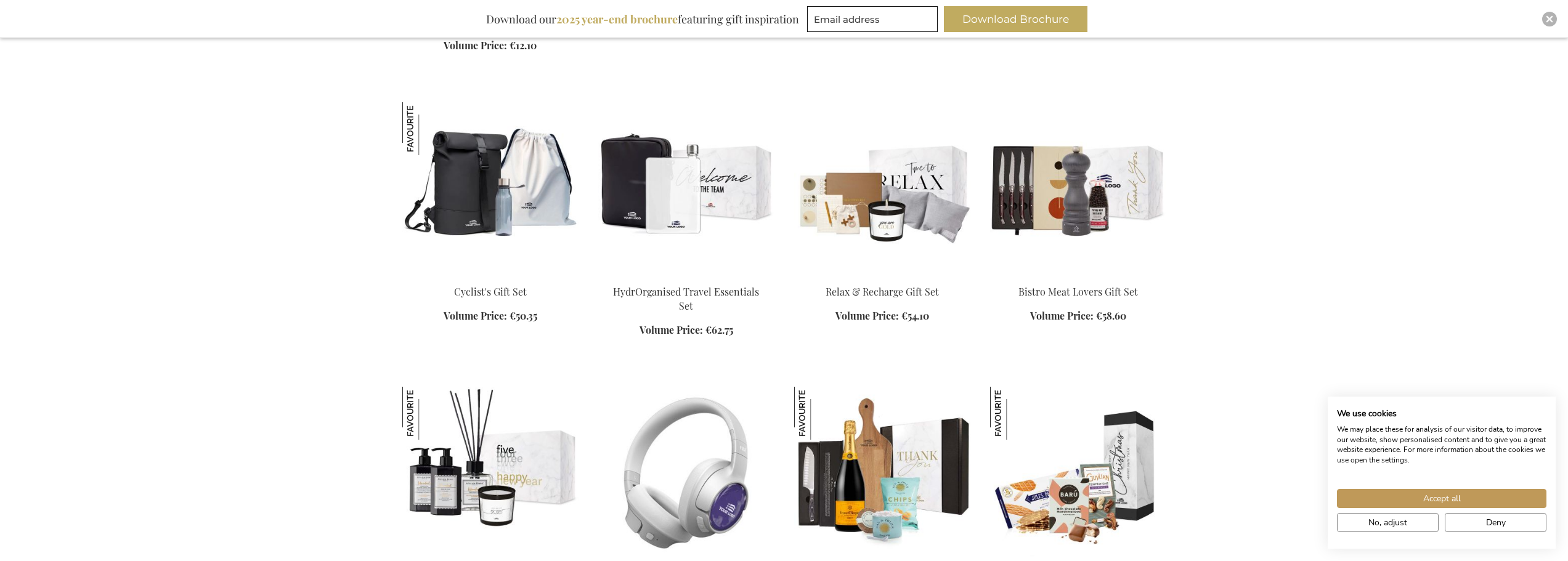
scroll to position [1103, 0]
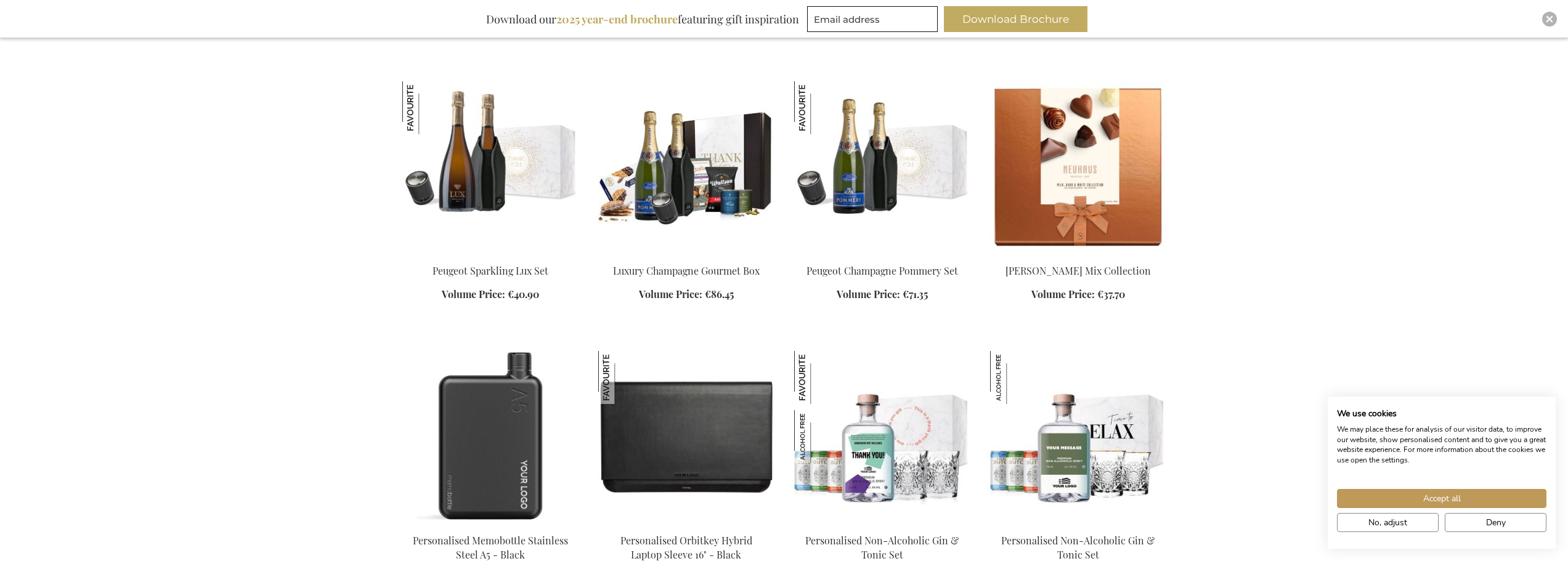
scroll to position [2089, 0]
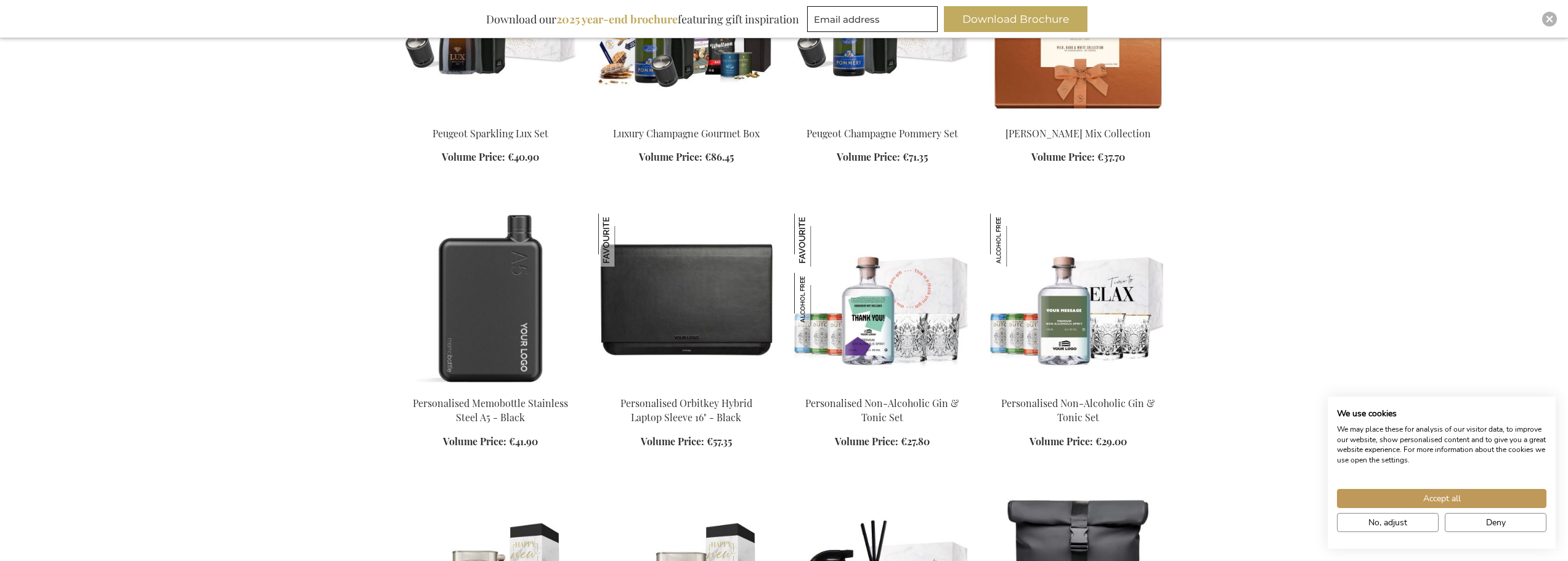
scroll to position [2335, 0]
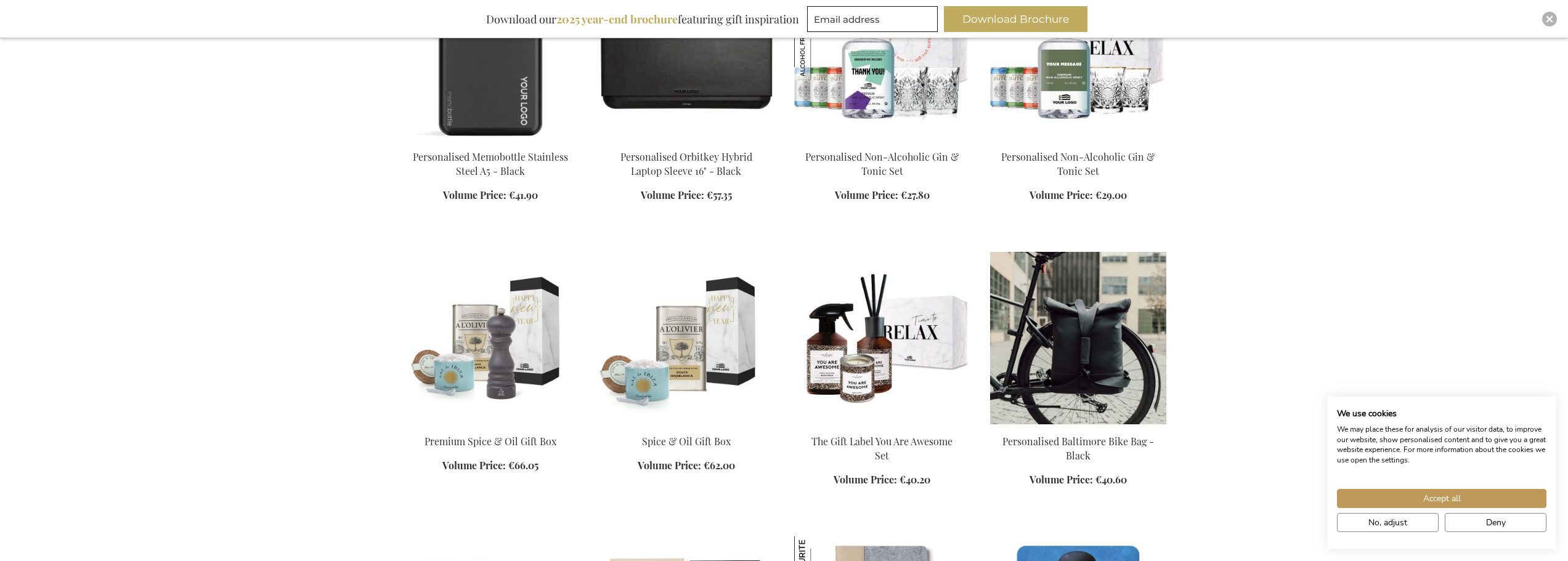
click at [1060, 307] on img at bounding box center [1078, 338] width 176 height 172
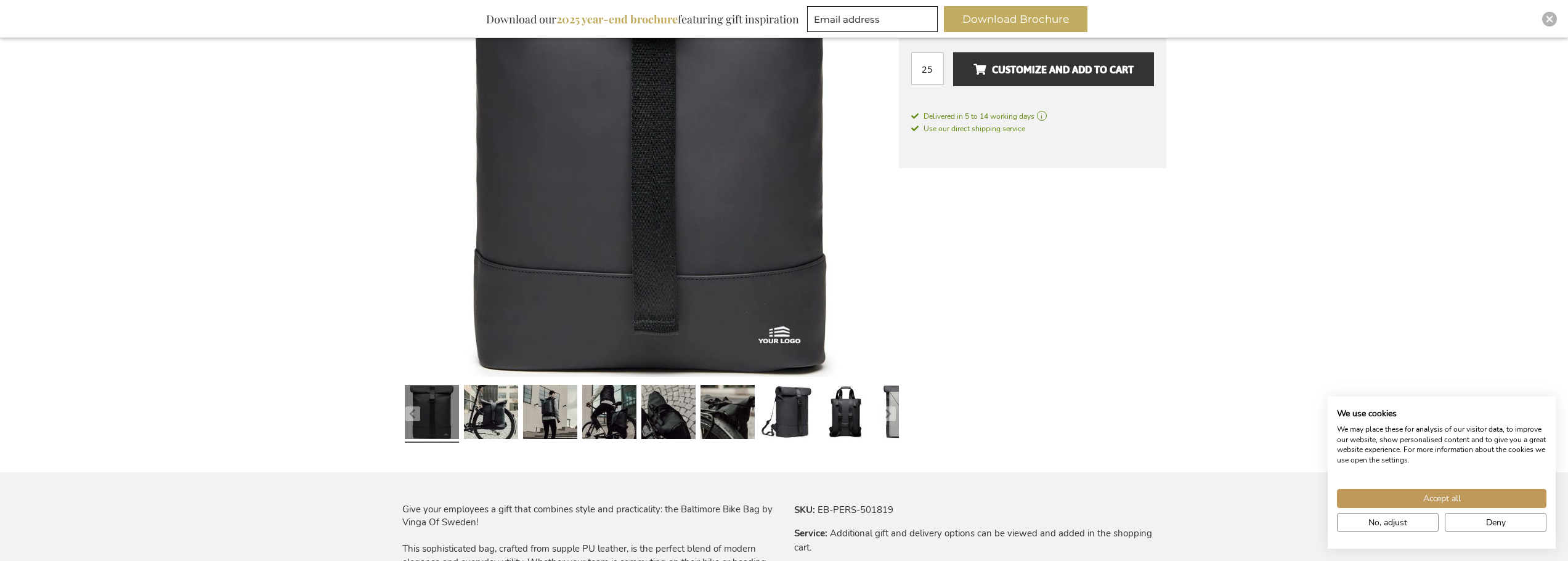
scroll to position [369, 0]
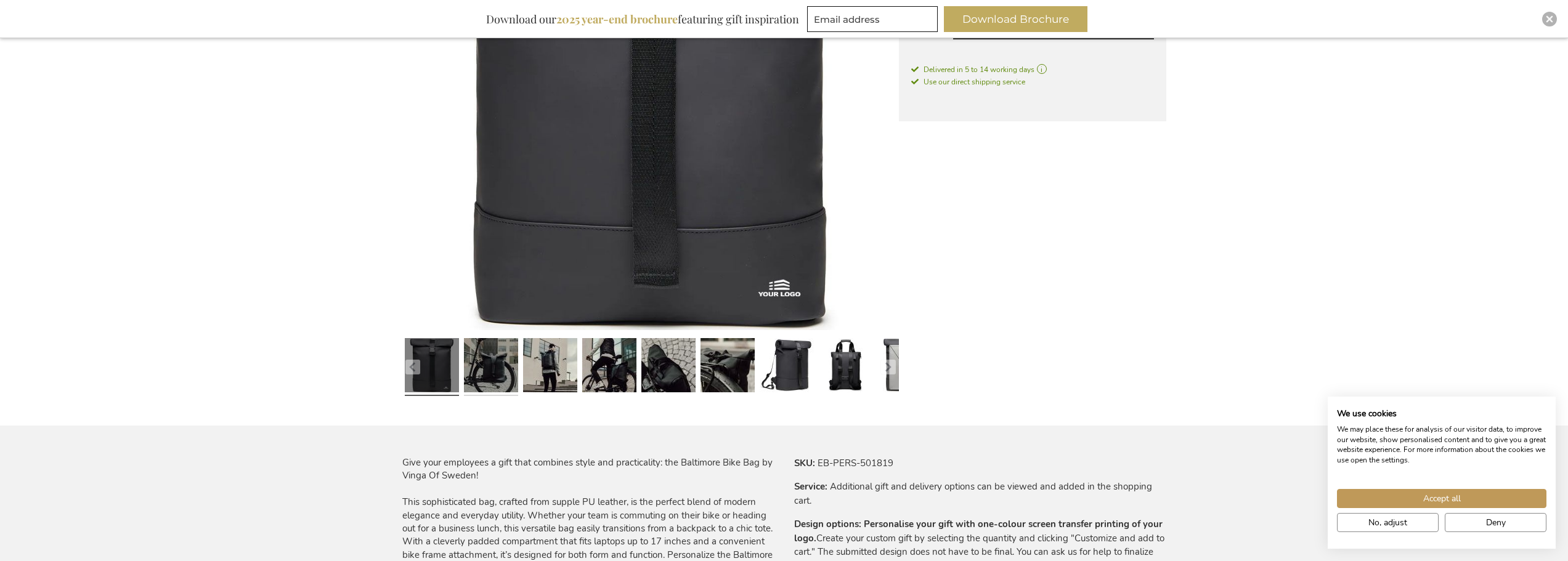
click at [491, 372] on link at bounding box center [491, 367] width 55 height 68
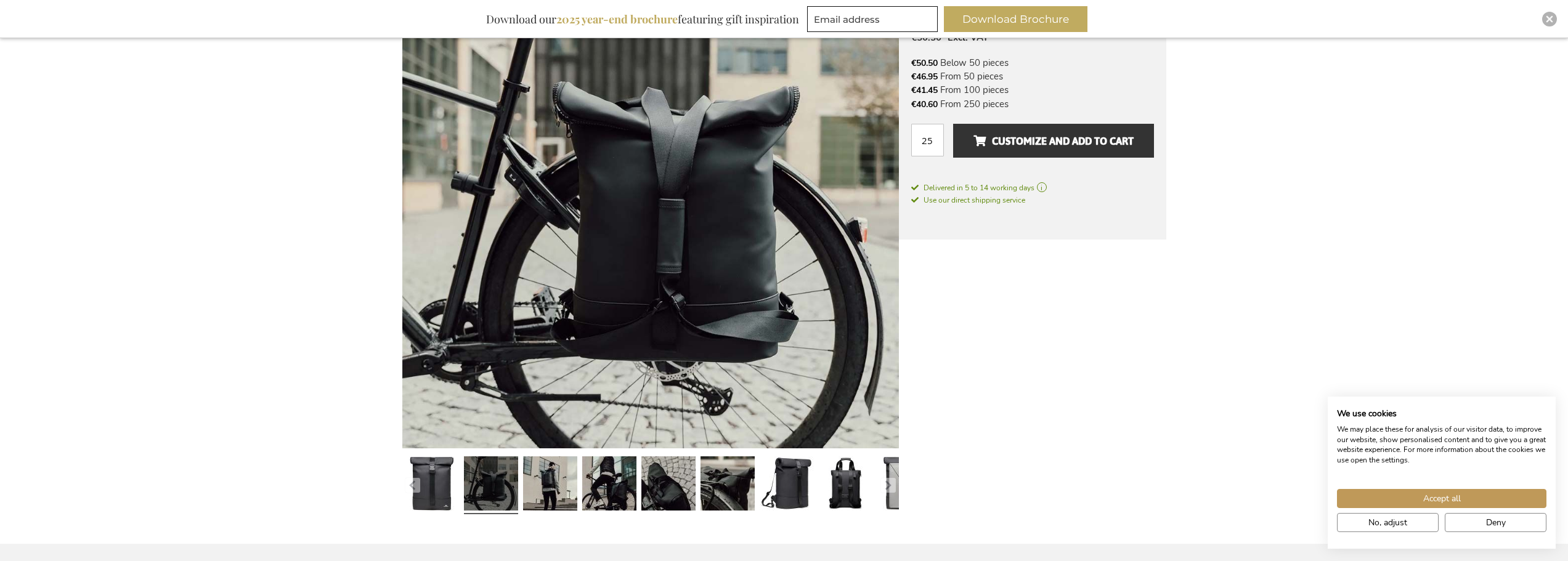
scroll to position [246, 0]
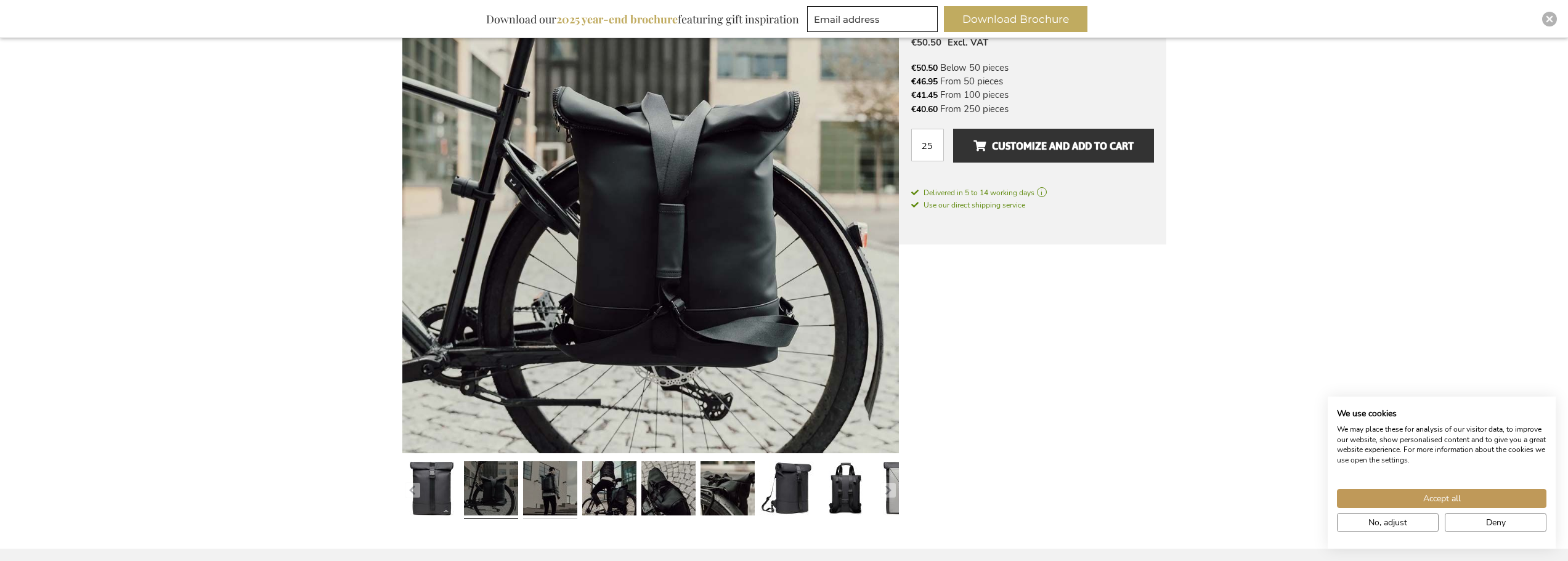
click at [549, 493] on link at bounding box center [551, 490] width 55 height 68
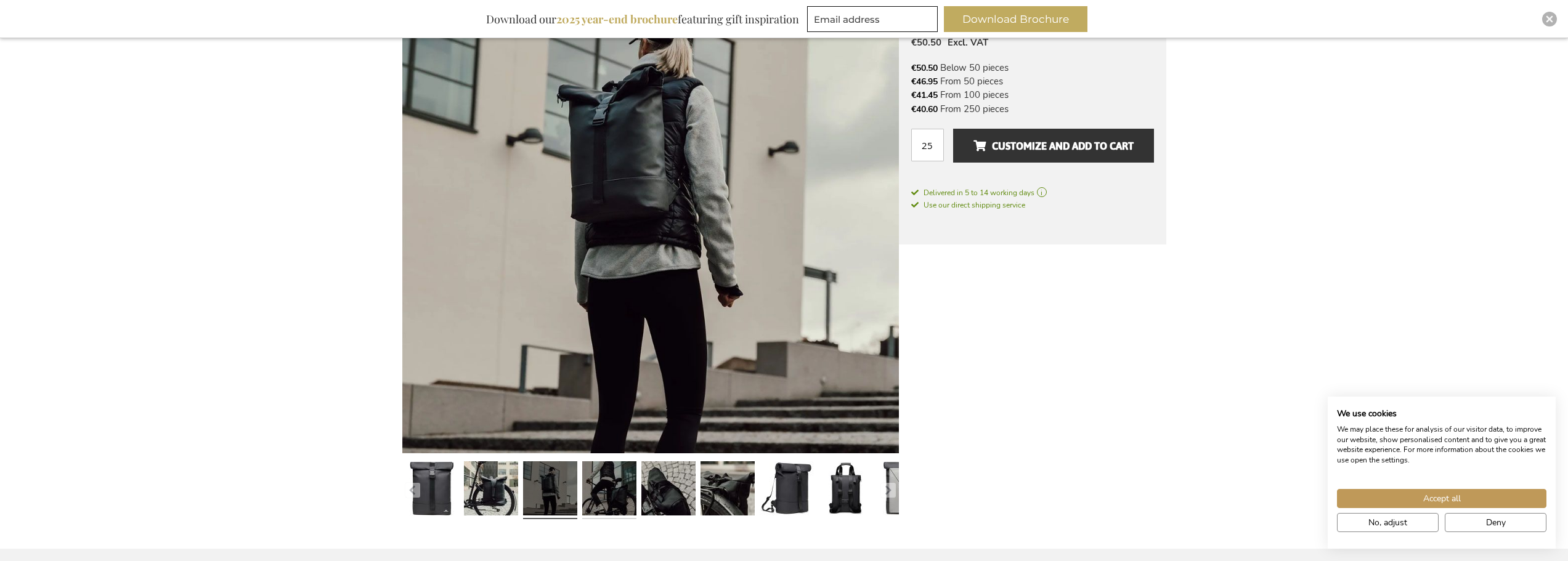
click at [596, 497] on link at bounding box center [610, 490] width 55 height 68
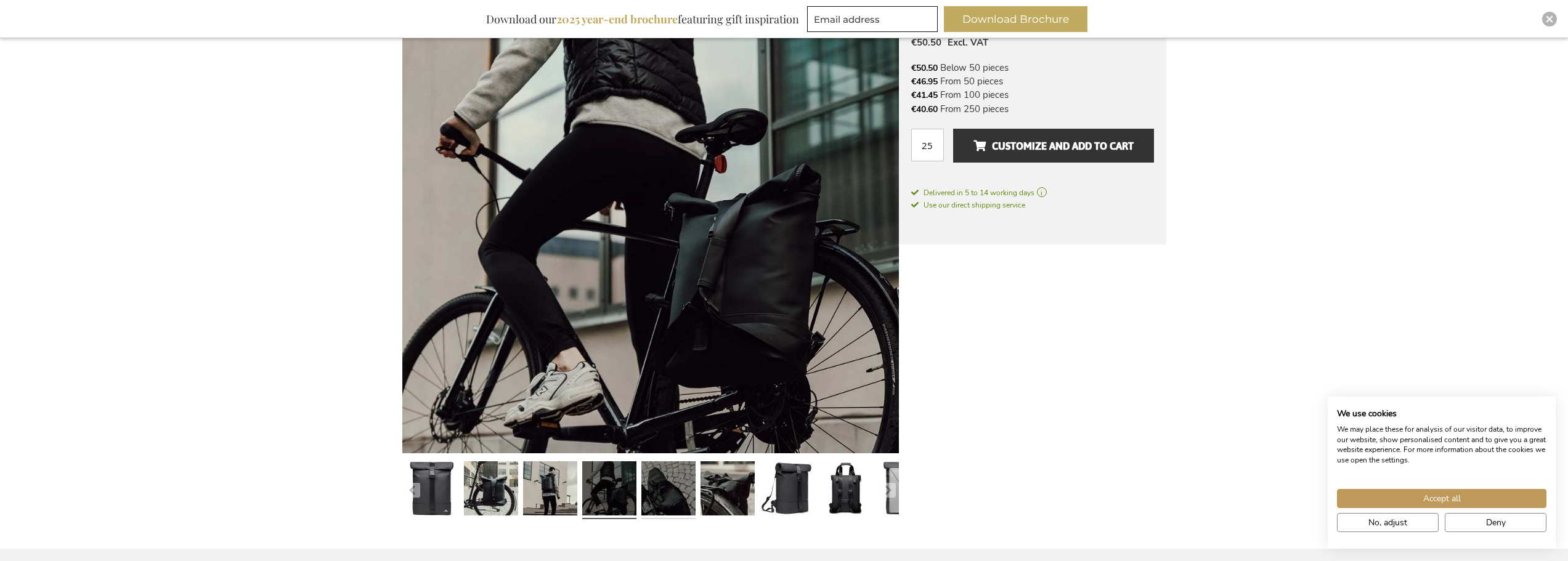
click at [661, 496] on link at bounding box center [669, 490] width 55 height 68
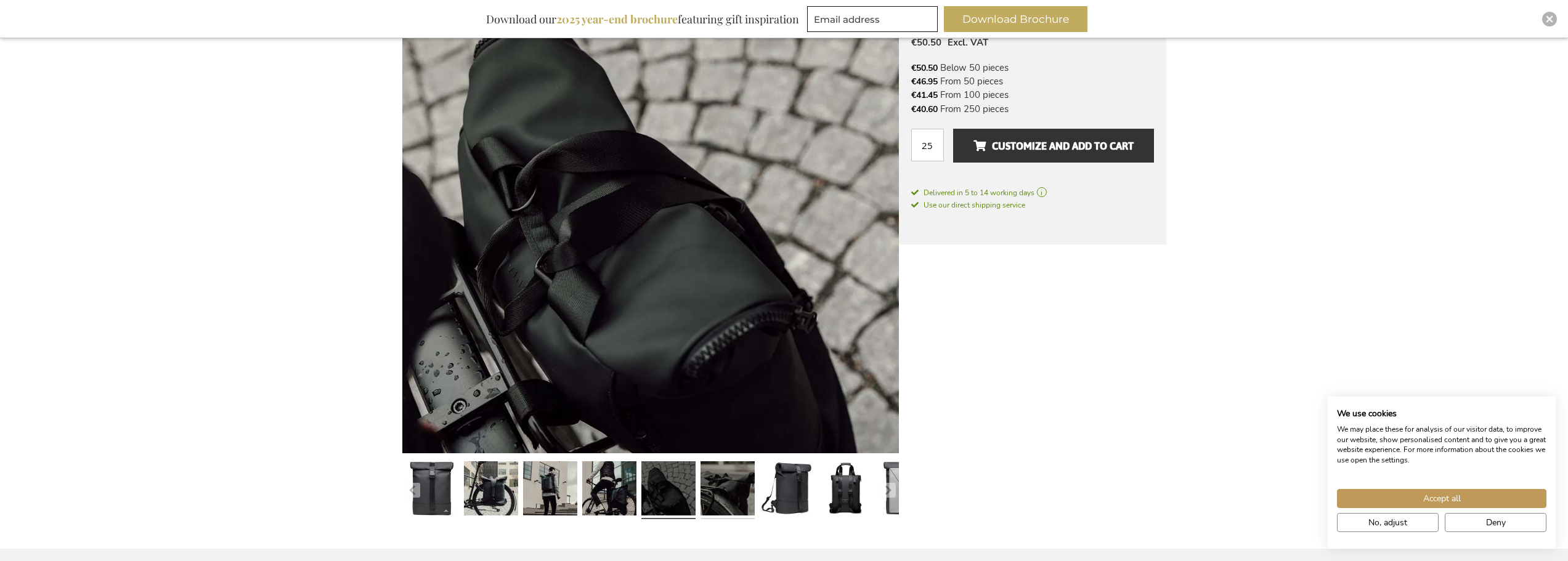
click at [725, 486] on link at bounding box center [728, 490] width 55 height 68
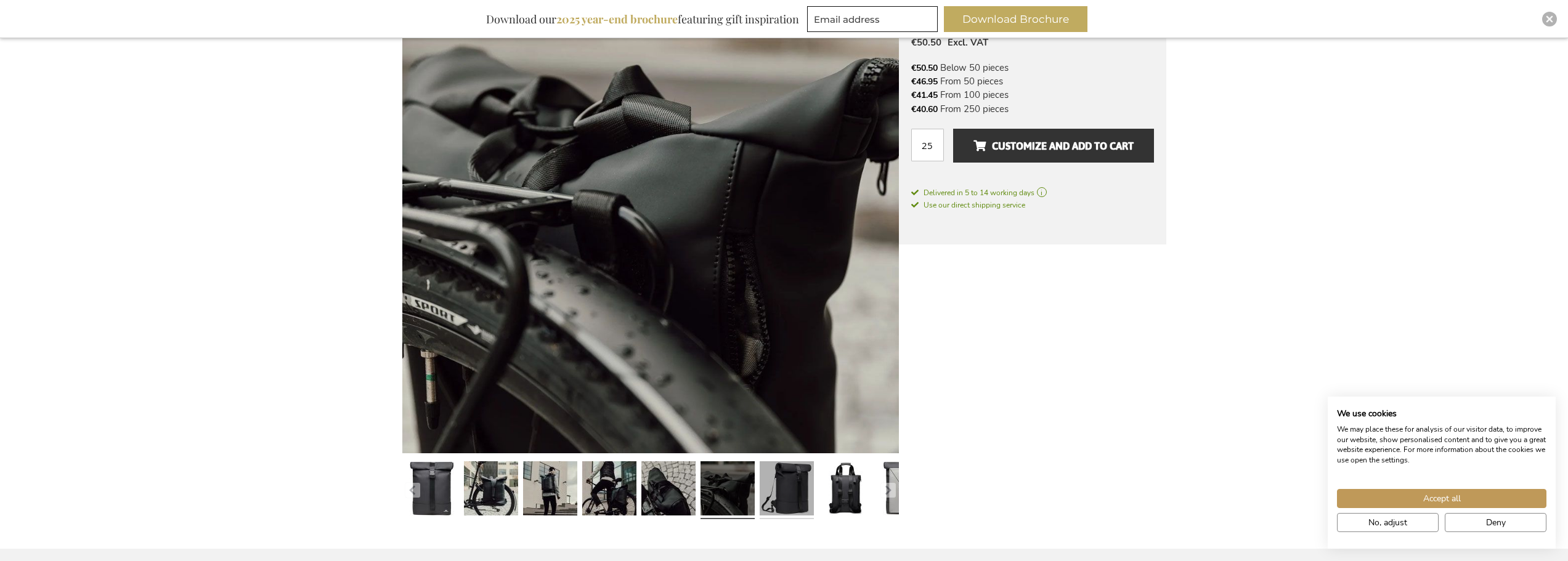
click at [792, 494] on link at bounding box center [787, 490] width 55 height 68
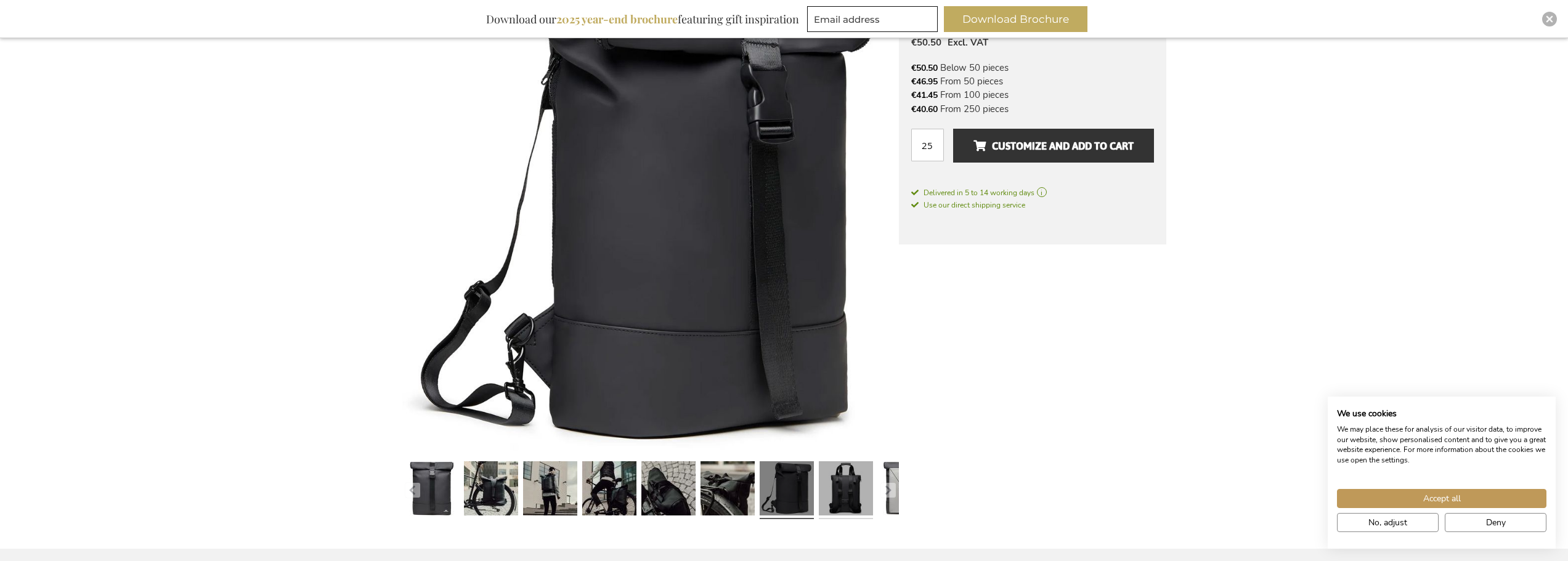
click at [839, 494] on link at bounding box center [846, 490] width 55 height 68
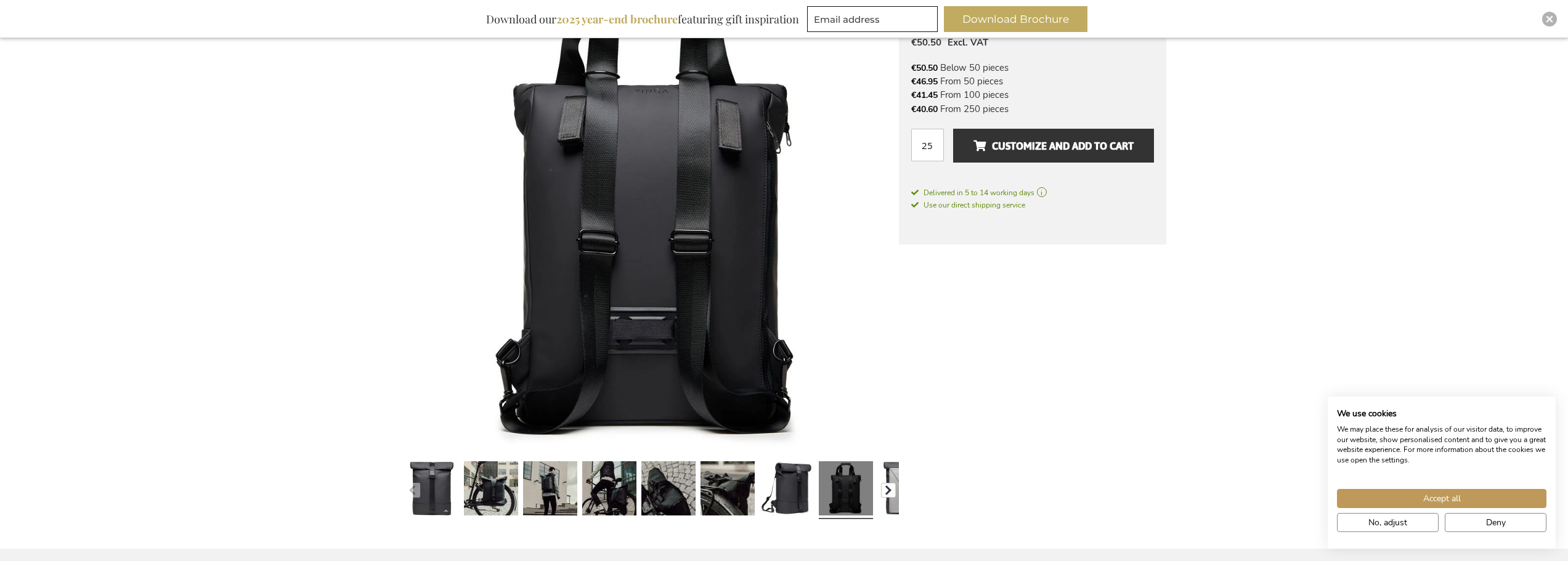
click at [883, 491] on button "button" at bounding box center [888, 490] width 15 height 15
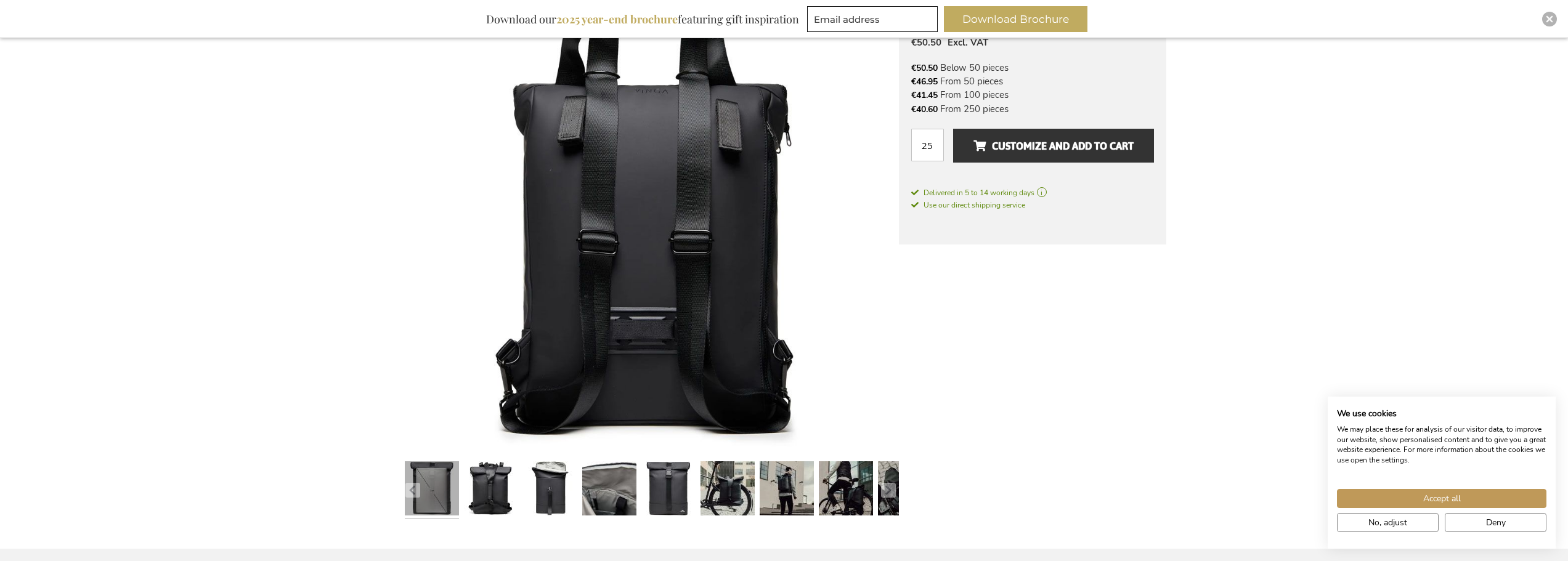
click at [449, 487] on link at bounding box center [432, 490] width 55 height 68
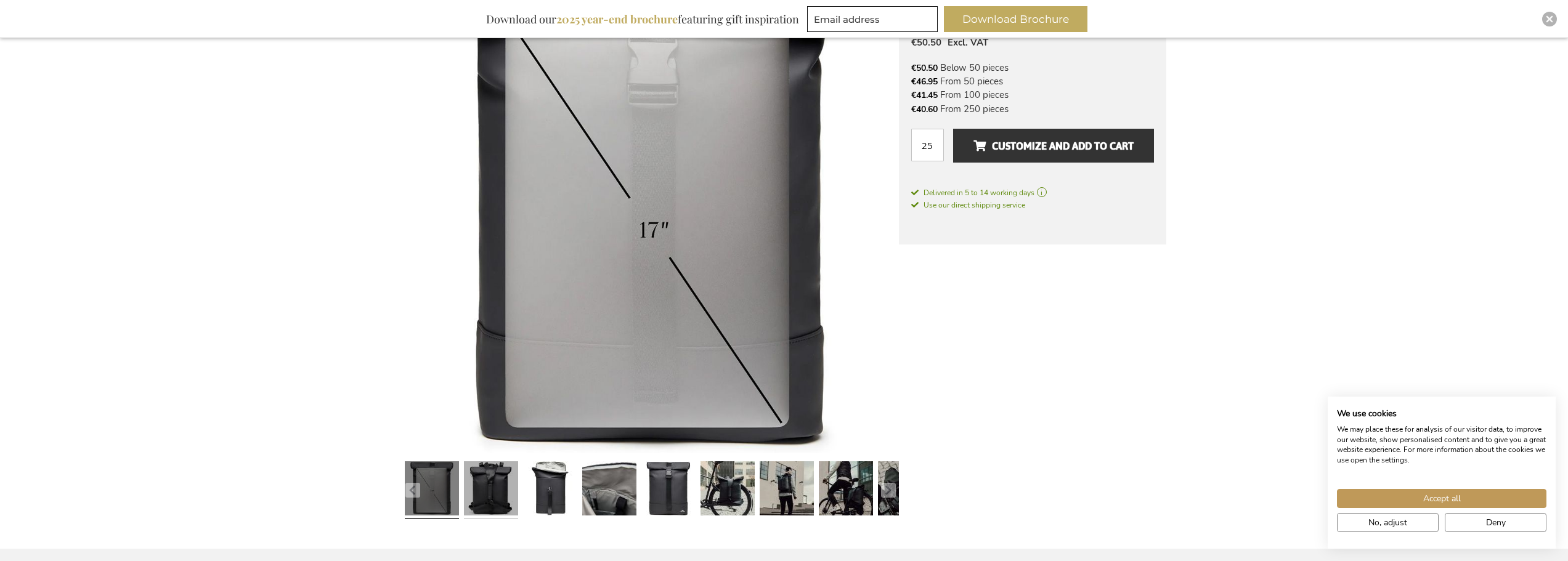
click at [481, 497] on link at bounding box center [491, 490] width 55 height 68
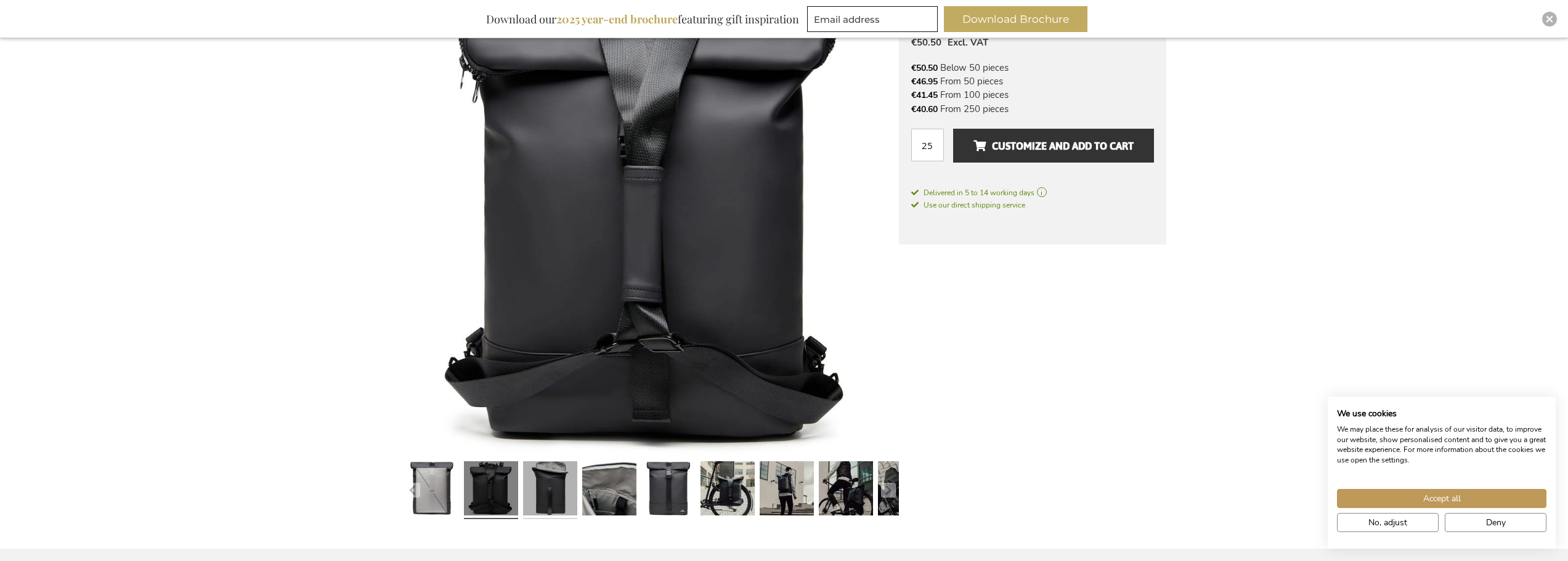
click at [541, 491] on link at bounding box center [551, 490] width 55 height 68
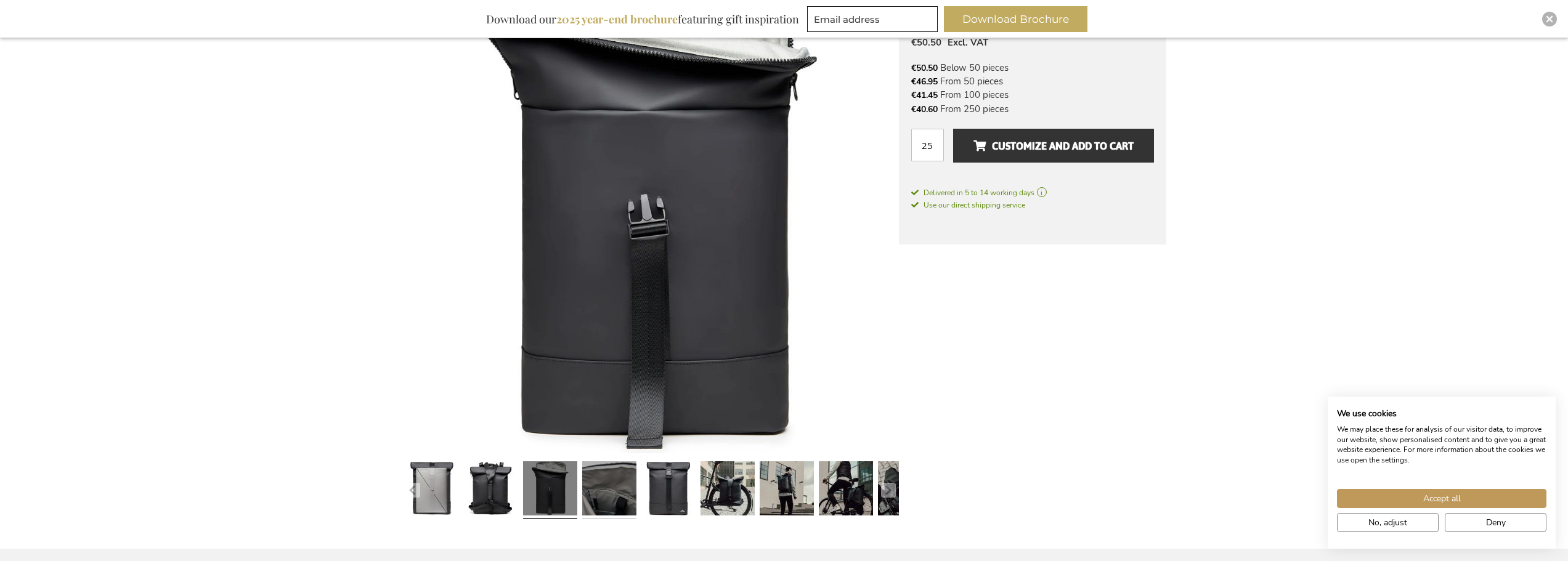
click at [610, 487] on link at bounding box center [610, 490] width 55 height 68
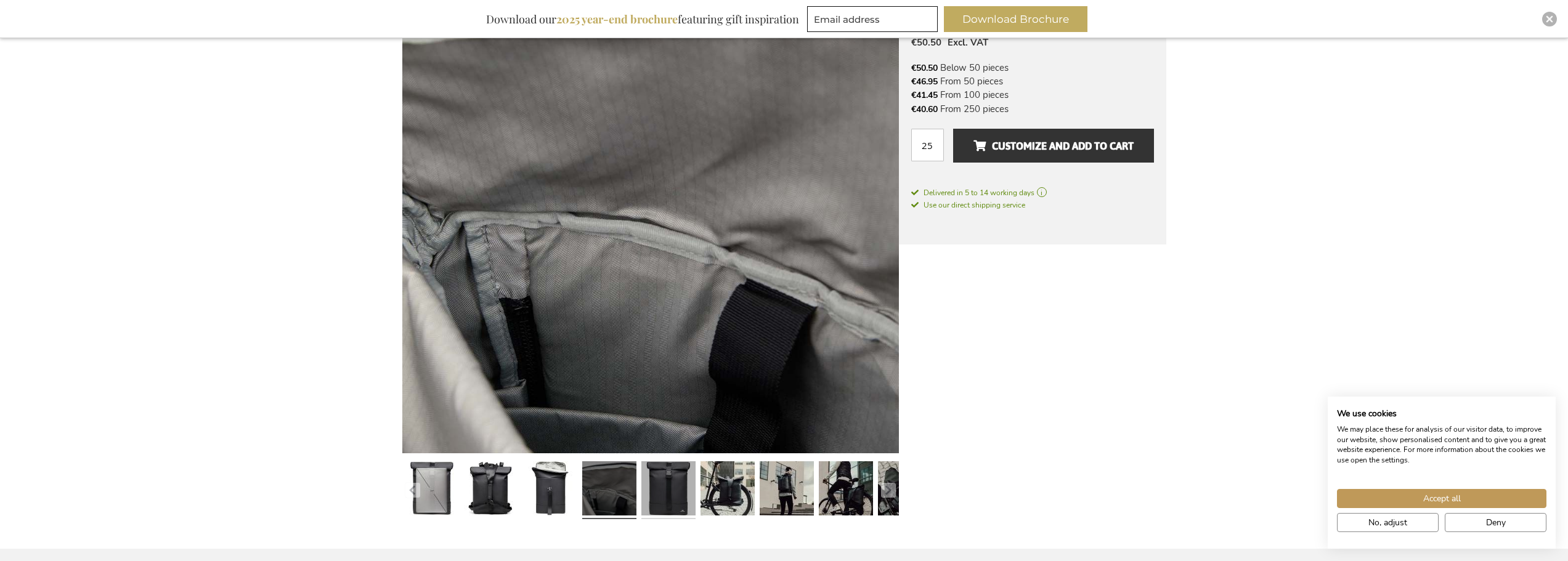
click at [660, 500] on link at bounding box center [669, 490] width 55 height 68
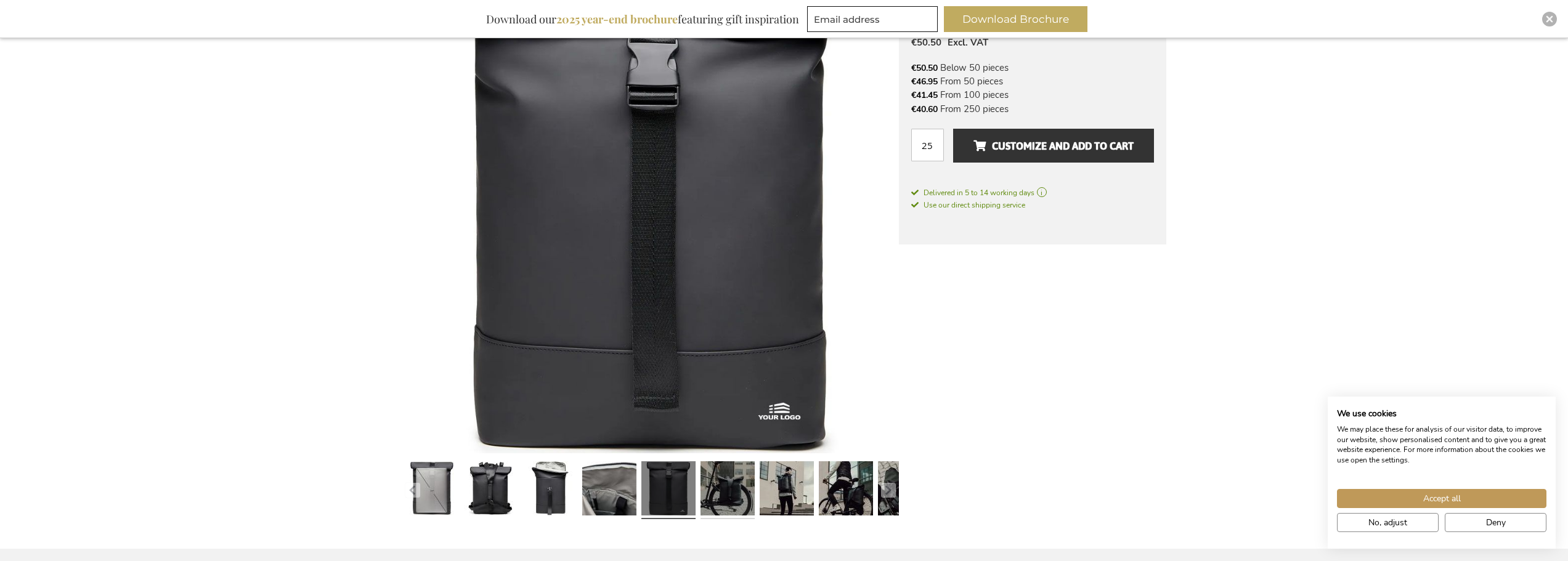
click at [725, 500] on link at bounding box center [728, 490] width 55 height 68
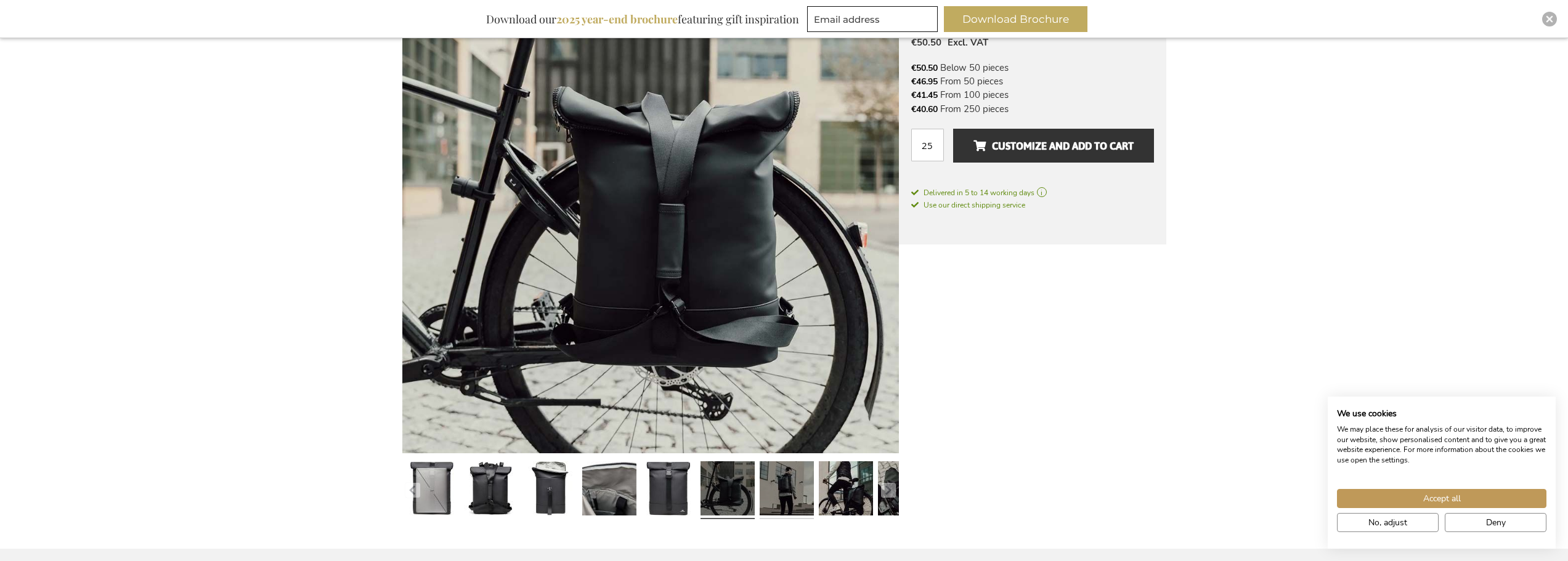
click at [798, 504] on link at bounding box center [787, 490] width 55 height 68
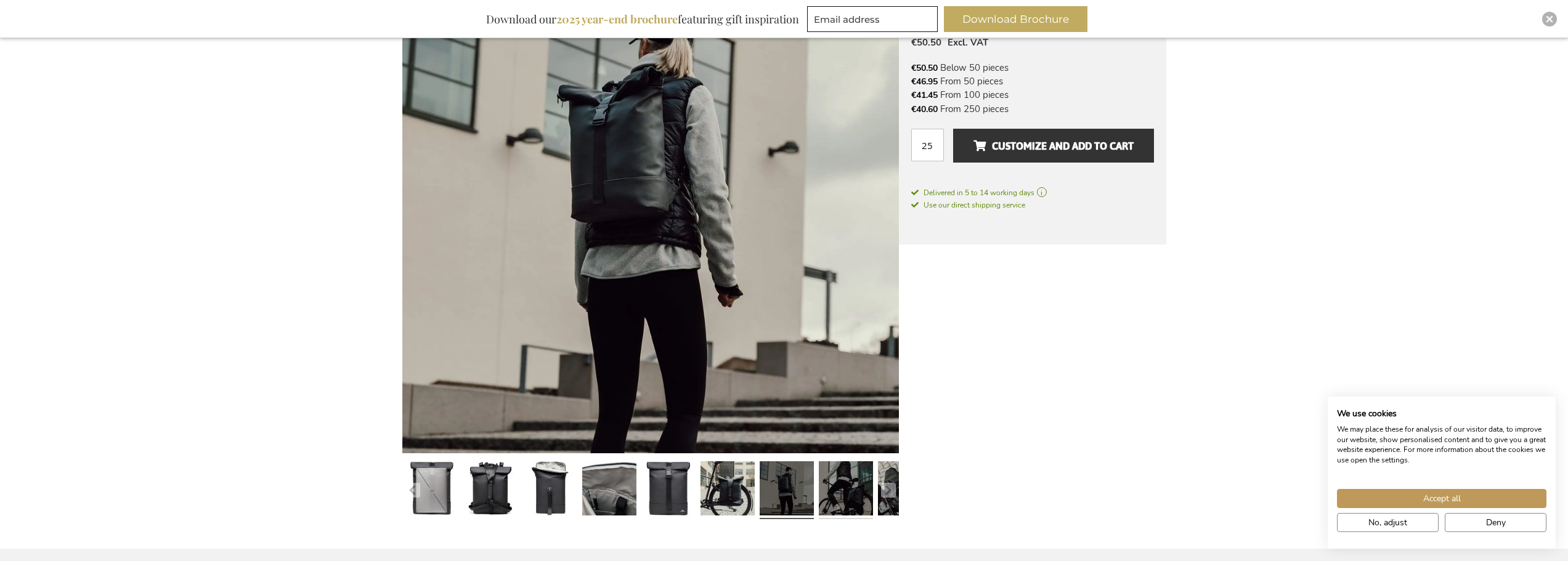
click at [830, 497] on link at bounding box center [846, 490] width 55 height 68
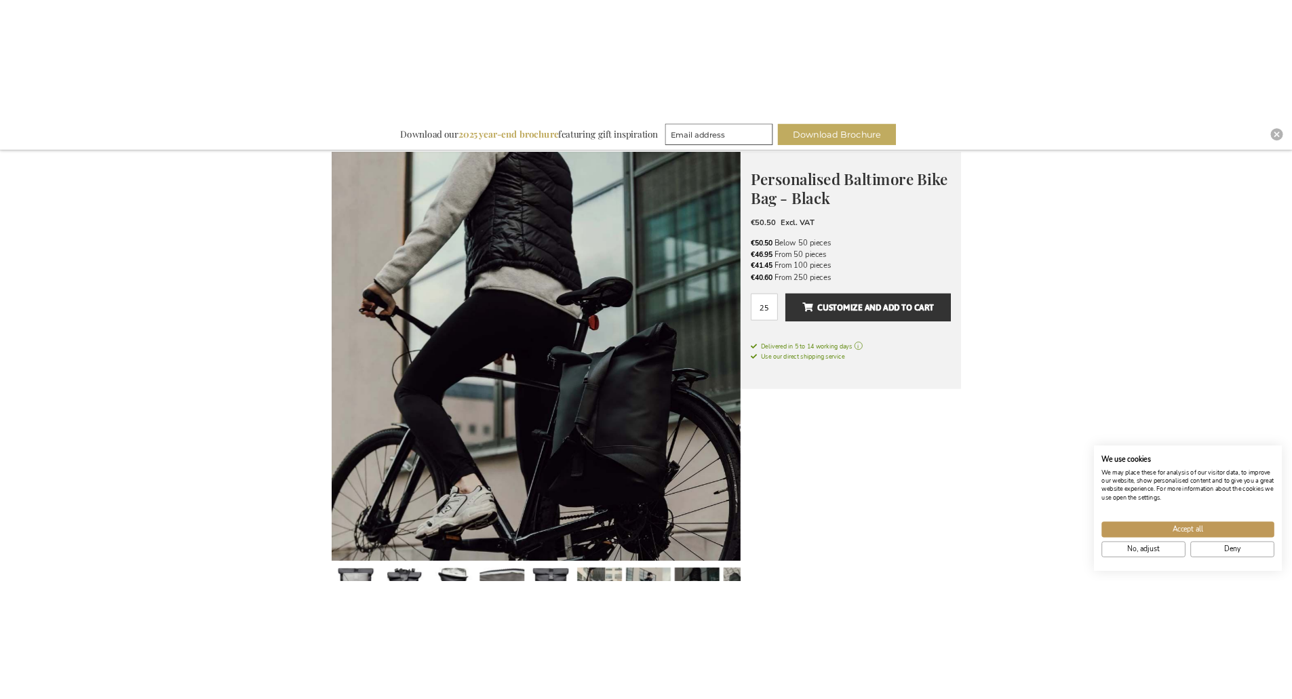
scroll to position [0, 0]
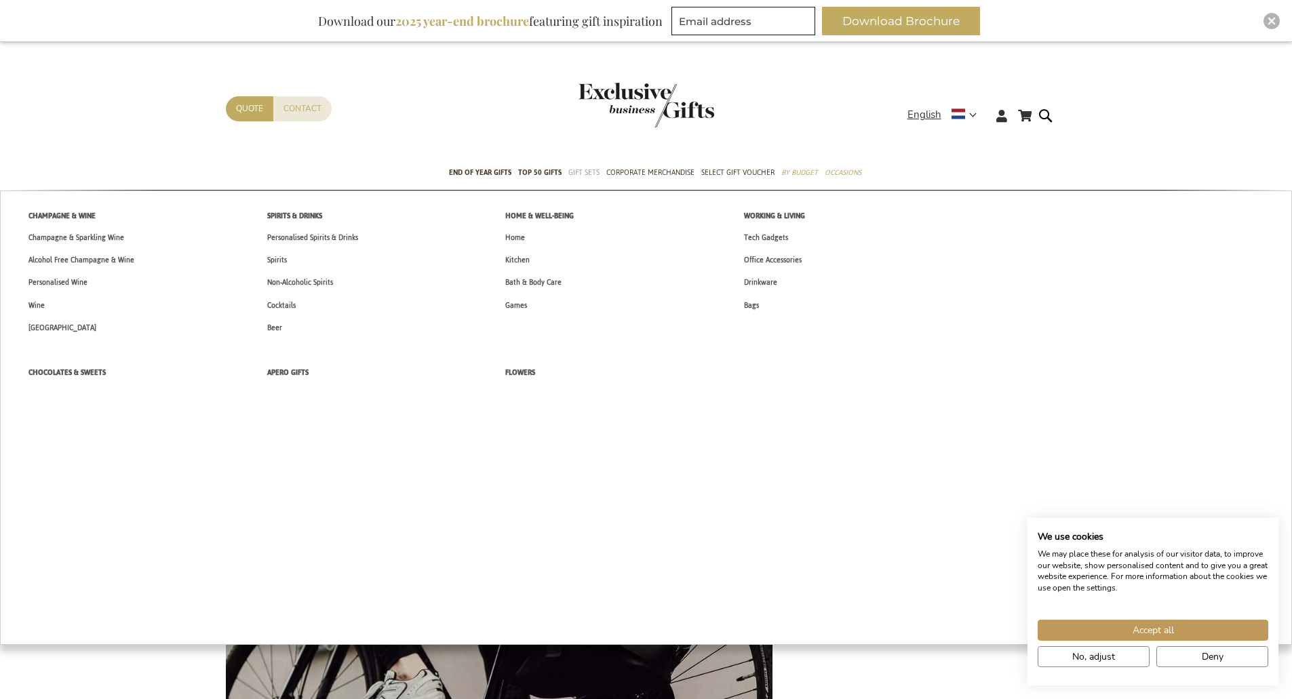
click at [575, 173] on span "Gift Sets" at bounding box center [583, 172] width 31 height 14
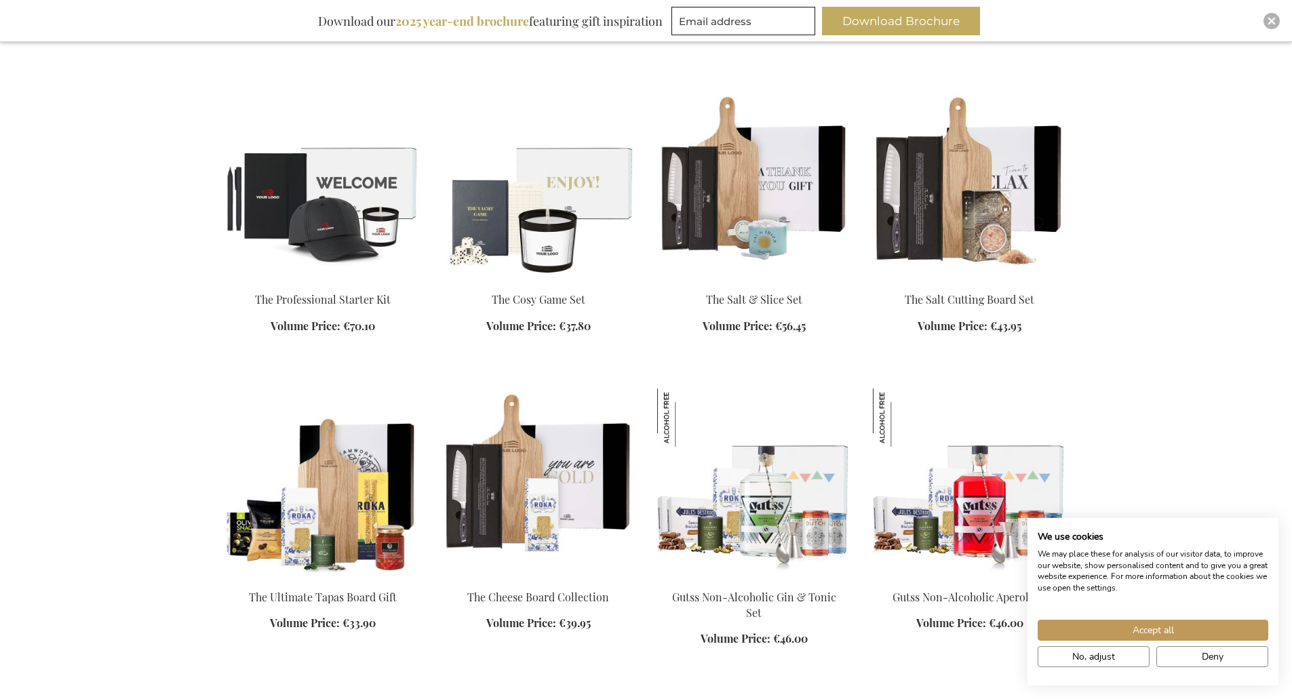
scroll to position [2916, 0]
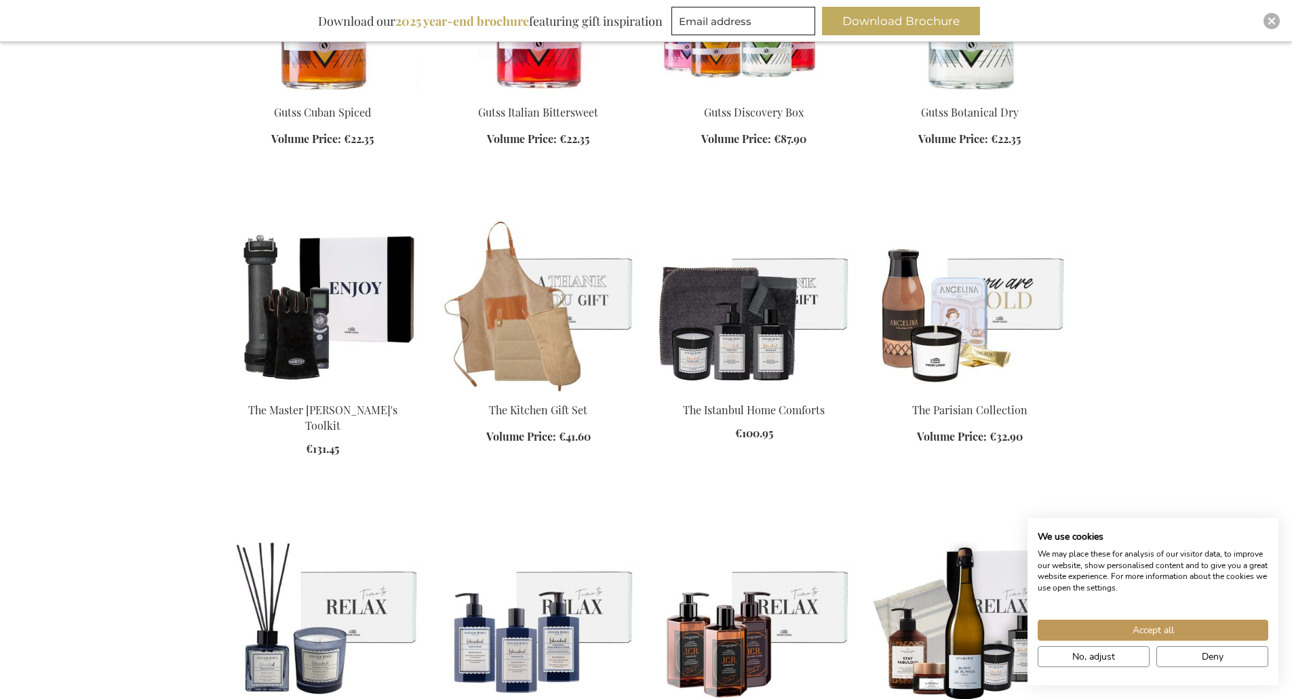
scroll to position [4748, 0]
